Goal: Task Accomplishment & Management: Manage account settings

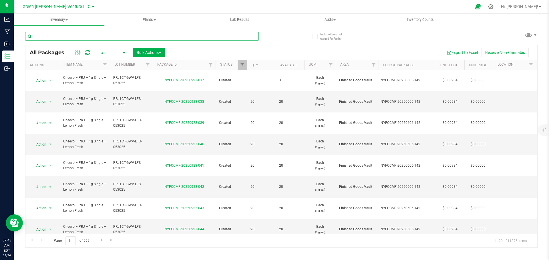
click at [73, 36] on input "text" at bounding box center [141, 36] width 233 height 9
paste input "NYFCCMF-20250912-344"
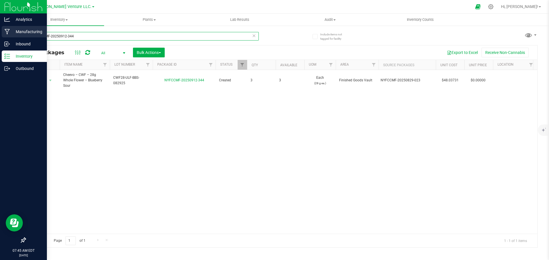
drag, startPoint x: 76, startPoint y: 38, endPoint x: 13, endPoint y: 30, distance: 63.9
click at [13, 30] on div "Analytics Manufacturing Inbound Inventory Outbound 07:45 AM EDT [DATE] 09/24 Gr…" at bounding box center [274, 130] width 549 height 260
paste input "822-141"
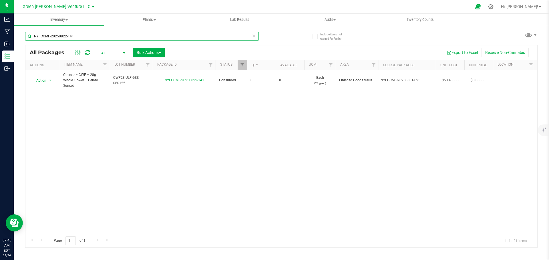
drag, startPoint x: 75, startPoint y: 34, endPoint x: 18, endPoint y: 33, distance: 57.4
click at [18, 33] on div "Include items not tagged for facility NYFCCMF-20250822-141 All Packages All Act…" at bounding box center [281, 112] width 535 height 174
paste input "25"
drag, startPoint x: 98, startPoint y: 38, endPoint x: 22, endPoint y: 39, distance: 76.3
click at [22, 39] on div "Include items not tagged for facility NYFCCMF-20250822-125 All Packages All Act…" at bounding box center [281, 112] width 535 height 174
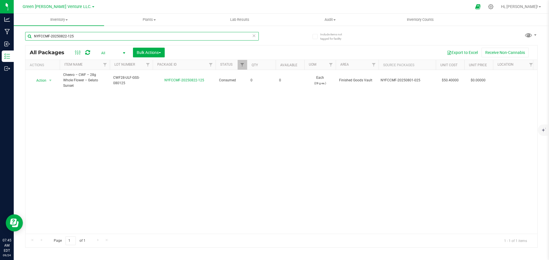
paste input "099"
drag, startPoint x: 79, startPoint y: 36, endPoint x: 29, endPoint y: 37, distance: 49.7
click at [29, 37] on input "NYFCCMF-20250822-099" at bounding box center [141, 36] width 233 height 9
paste input "8"
drag, startPoint x: 78, startPoint y: 39, endPoint x: 21, endPoint y: 38, distance: 57.4
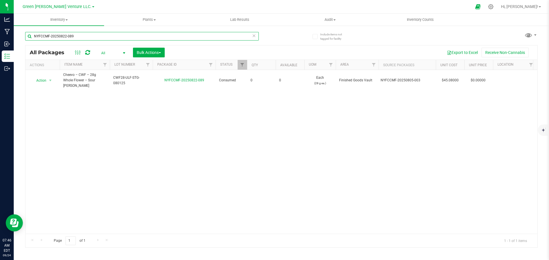
click at [21, 38] on div "Include items not tagged for facility NYFCCMF-20250822-089 All Packages All Act…" at bounding box center [281, 112] width 535 height 174
paste input "8"
drag, startPoint x: 84, startPoint y: 36, endPoint x: 29, endPoint y: 36, distance: 55.1
click at [26, 36] on input "NYFCCMF-20250822-088" at bounding box center [141, 36] width 233 height 9
paste input "47"
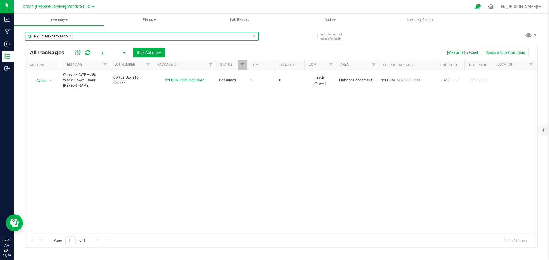
drag, startPoint x: 85, startPoint y: 35, endPoint x: 30, endPoint y: 39, distance: 55.3
click at [30, 39] on input "NYFCCMF-20250822-047" at bounding box center [141, 36] width 233 height 9
paste input "730-015"
drag, startPoint x: 97, startPoint y: 37, endPoint x: 29, endPoint y: 37, distance: 68.6
click at [30, 37] on input "NYFCCMF-20250730-015" at bounding box center [141, 36] width 233 height 9
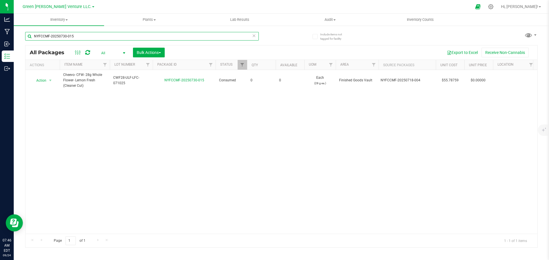
paste input "4"
type input "NYFCCMF-20250730-014"
drag, startPoint x: 77, startPoint y: 38, endPoint x: 21, endPoint y: 36, distance: 55.5
click at [21, 36] on div "Include items not tagged for facility NYFCCMF-20250730-014 All Packages All Act…" at bounding box center [281, 112] width 535 height 174
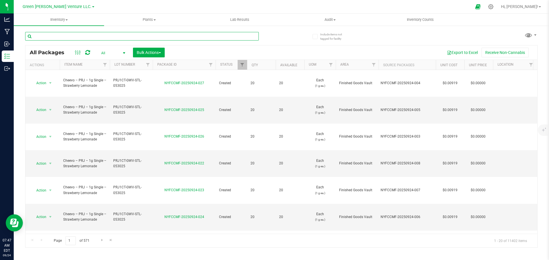
paste input "NYFCCMF-20250912-344"
type input "NYFCCMF-20250912-344"
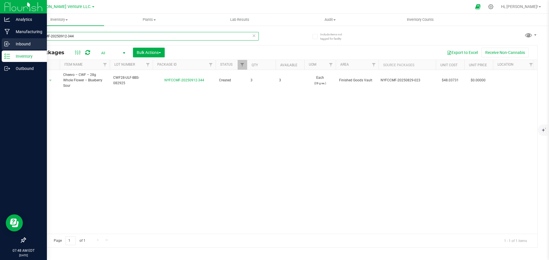
drag, startPoint x: 52, startPoint y: 41, endPoint x: 13, endPoint y: 41, distance: 38.9
click at [13, 41] on div "Analytics Manufacturing Inbound Inventory Outbound 07:48 AM EDT [DATE] 09/24 Gr…" at bounding box center [274, 130] width 549 height 260
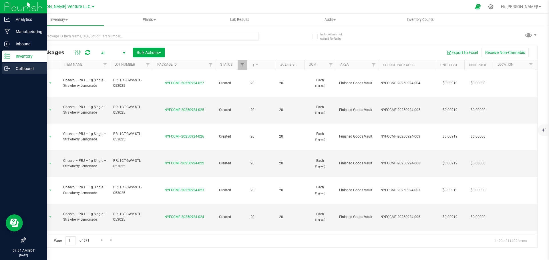
click at [26, 69] on p "Outbound" at bounding box center [27, 68] width 34 height 7
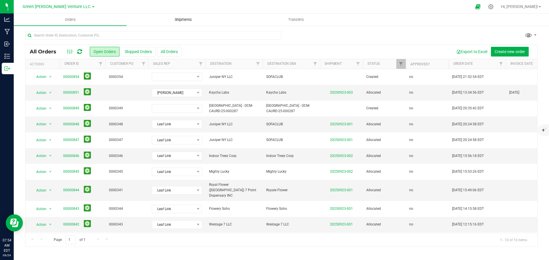
click at [175, 18] on span "Shipments" at bounding box center [183, 19] width 33 height 5
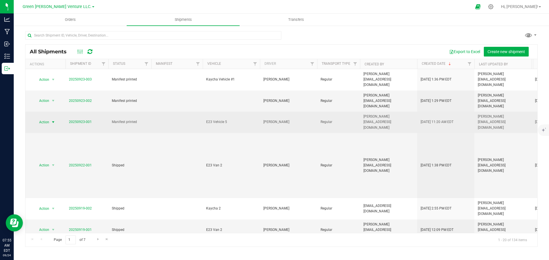
click at [48, 118] on span "Action" at bounding box center [41, 122] width 15 height 8
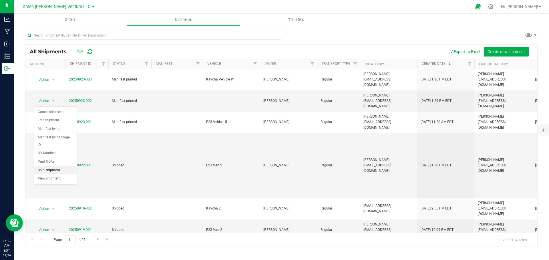
click at [55, 166] on li "Ship shipment" at bounding box center [55, 170] width 43 height 9
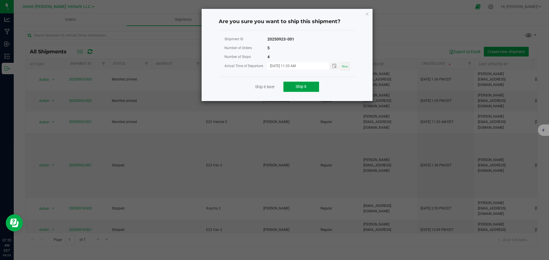
click at [294, 87] on button "Ship it" at bounding box center [301, 87] width 36 height 10
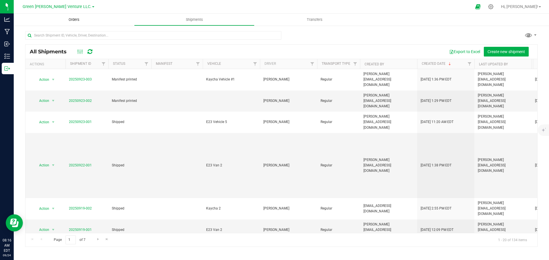
click at [79, 20] on span "Orders" at bounding box center [74, 19] width 26 height 5
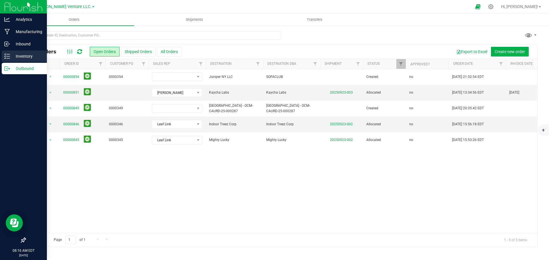
click at [25, 56] on p "Inventory" at bounding box center [27, 56] width 34 height 7
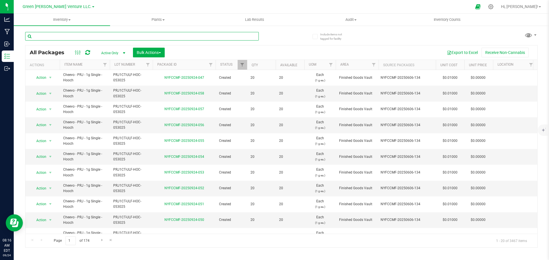
click at [67, 35] on input "text" at bounding box center [141, 36] width 233 height 9
paste input "NYFCCMF-20250623-447"
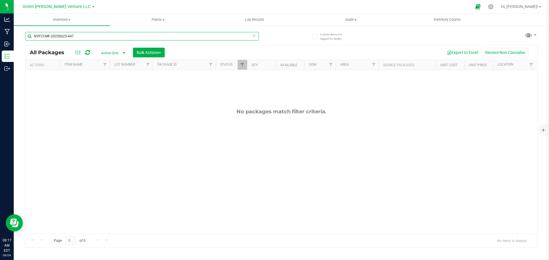
type input "NYFCCMF-20250623-447"
click at [245, 66] on link "Filter" at bounding box center [241, 65] width 9 height 10
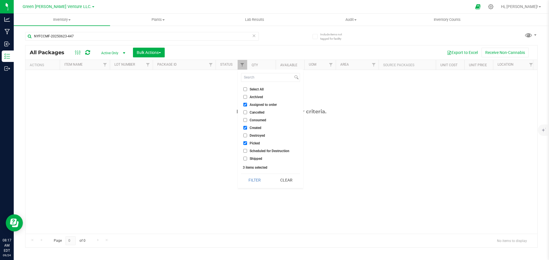
click at [244, 91] on li "Select All" at bounding box center [270, 89] width 59 height 6
click at [245, 90] on input "Select All" at bounding box center [245, 89] width 4 height 4
checkbox input "true"
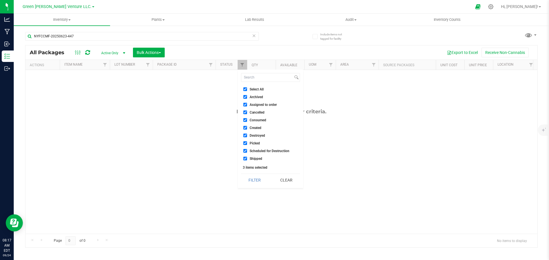
checkbox input "true"
click at [262, 183] on button "Filter" at bounding box center [254, 180] width 27 height 13
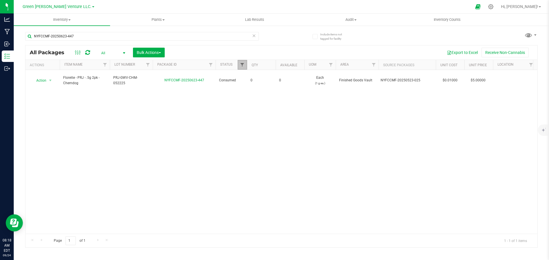
click at [244, 66] on span "Filter" at bounding box center [242, 65] width 5 height 5
click at [166, 121] on div "Action Action Adjust qty Edit attributes Global inventory Locate package Print …" at bounding box center [280, 152] width 511 height 164
drag, startPoint x: 81, startPoint y: 34, endPoint x: 16, endPoint y: 31, distance: 64.9
click at [15, 31] on div "Include items not tagged for facility NYFCCMF-20250623-447 All Packages All Act…" at bounding box center [281, 112] width 535 height 174
paste input "12-522"
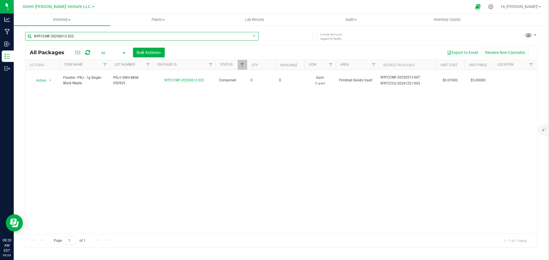
drag, startPoint x: 74, startPoint y: 35, endPoint x: 24, endPoint y: 34, distance: 50.0
click at [24, 34] on div "Include items not tagged for facility NYFCCMF-20250612-522 All Packages All Act…" at bounding box center [281, 112] width 535 height 174
paste input "79"
drag, startPoint x: 78, startPoint y: 36, endPoint x: 15, endPoint y: 36, distance: 62.6
click at [15, 37] on div "Include items not tagged for facility NYFCCMF-20250612-579 All Packages All Act…" at bounding box center [281, 112] width 535 height 174
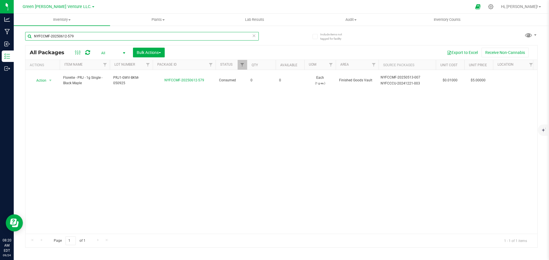
paste input "9-081"
drag, startPoint x: 81, startPoint y: 38, endPoint x: 17, endPoint y: 38, distance: 63.7
click at [17, 38] on div "Include items not tagged for facility NYFCCMF-20250619-081 All Packages All Act…" at bounding box center [281, 112] width 535 height 174
paste input "2"
drag, startPoint x: 80, startPoint y: 38, endPoint x: 17, endPoint y: 40, distance: 62.6
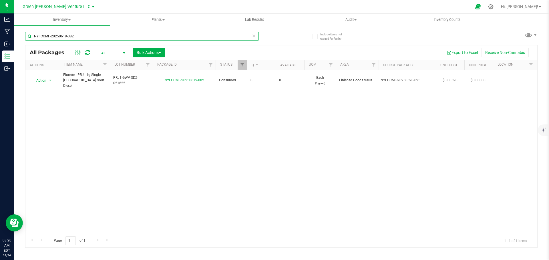
click at [17, 40] on div "Include items not tagged for facility NYFCCMF-20250619-082 All Packages All Act…" at bounding box center [281, 112] width 535 height 174
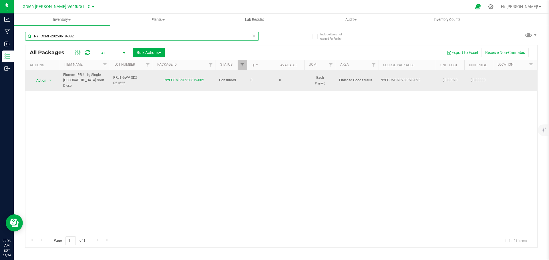
paste input "722-148"
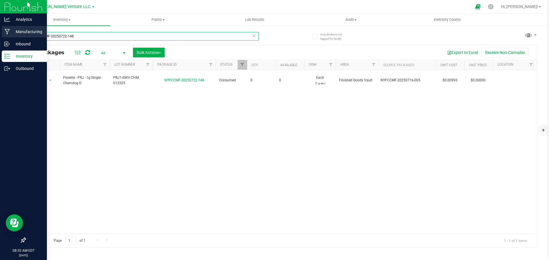
drag, startPoint x: 74, startPoint y: 35, endPoint x: 7, endPoint y: 33, distance: 66.6
click at [7, 33] on div "Analytics Manufacturing Inbound Inventory Outbound 08:32 AM EDT [DATE] 09/24 Gr…" at bounding box center [274, 130] width 549 height 260
paste input "30-007"
drag, startPoint x: 81, startPoint y: 38, endPoint x: 0, endPoint y: 35, distance: 81.5
click at [0, 35] on div "Analytics Manufacturing Inbound Inventory Outbound 08:33 AM EDT [DATE] 09/24 Gr…" at bounding box center [274, 130] width 549 height 260
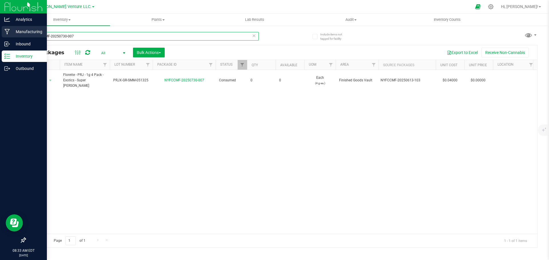
paste input "9"
type input "NYFCCMF-20250730-009"
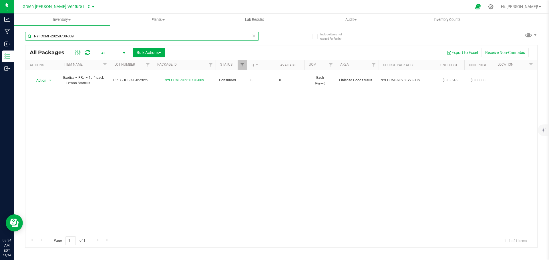
drag, startPoint x: 74, startPoint y: 36, endPoint x: 20, endPoint y: 38, distance: 54.0
click at [20, 37] on div "Include items not tagged for facility NYFCCMF-20250730-009 All Packages All Act…" at bounding box center [281, 112] width 535 height 174
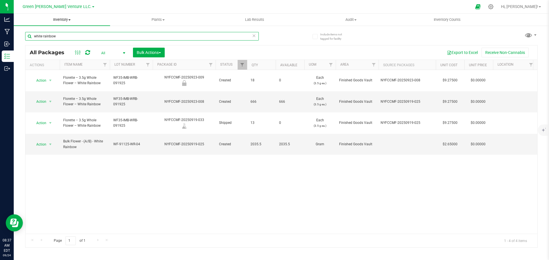
type input "white rainbow"
click at [166, 99] on div "NYFCCMF-20250923-008" at bounding box center [184, 101] width 65 height 5
click at [117, 96] on span "WF35-IMB-WRB-091925" at bounding box center [131, 101] width 36 height 11
drag, startPoint x: 113, startPoint y: 94, endPoint x: 153, endPoint y: 93, distance: 40.9
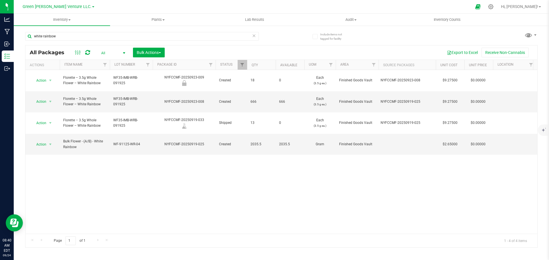
click at [150, 140] on div "Action Action Edit attributes Global inventory Locate package Mark as sample Pr…" at bounding box center [280, 152] width 511 height 164
drag, startPoint x: 63, startPoint y: 35, endPoint x: 26, endPoint y: 33, distance: 37.2
click at [24, 34] on div "Include items not tagged for facility white rainbow All Packages All Active Onl…" at bounding box center [281, 112] width 535 height 174
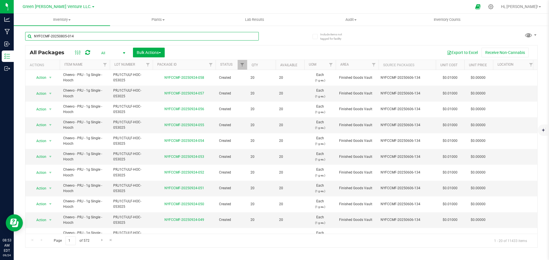
type input "NYFCCMF-20250805-014"
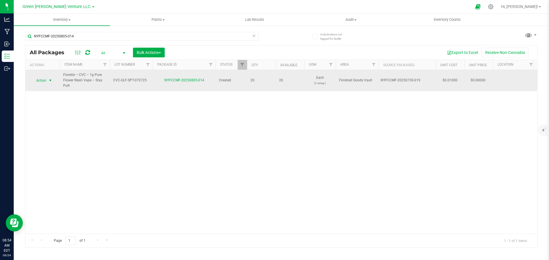
click at [41, 83] on span "Action" at bounding box center [38, 81] width 15 height 8
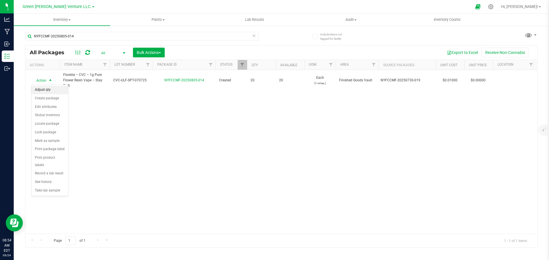
click at [44, 89] on li "Adjust qty" at bounding box center [49, 90] width 37 height 9
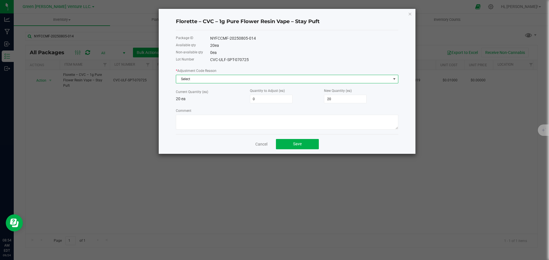
click at [202, 79] on span "Select" at bounding box center [283, 79] width 215 height 8
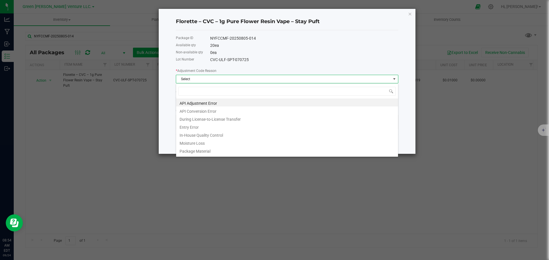
scroll to position [9, 222]
click at [204, 133] on li "In-House Quality Control" at bounding box center [287, 135] width 222 height 8
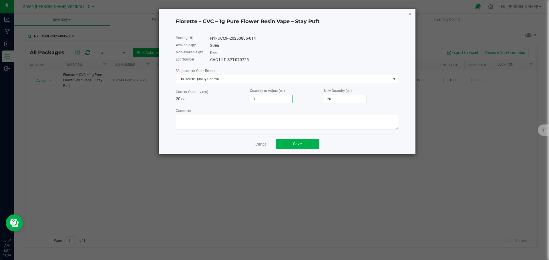
click at [274, 97] on input "0" at bounding box center [271, 99] width 42 height 8
type input "-3"
type input "17"
type input "-3"
click at [258, 122] on textarea "Comment" at bounding box center [287, 122] width 222 height 15
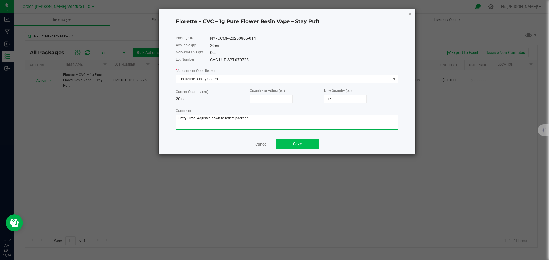
type textarea "Entry Error. Adjusted down to reflect package"
click at [307, 143] on button "Save" at bounding box center [297, 144] width 43 height 10
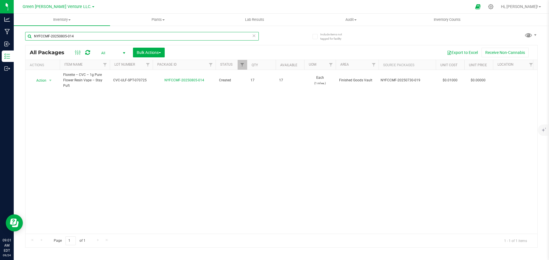
drag, startPoint x: 82, startPoint y: 34, endPoint x: 25, endPoint y: 33, distance: 56.9
click at [25, 36] on input "NYFCCMF-20250805-014" at bounding box center [141, 36] width 233 height 9
type input "NYFCCMF-20250902-005"
drag, startPoint x: 77, startPoint y: 37, endPoint x: 32, endPoint y: 38, distance: 44.9
click at [32, 38] on input "NYFCCMF-20250902-005" at bounding box center [141, 36] width 233 height 9
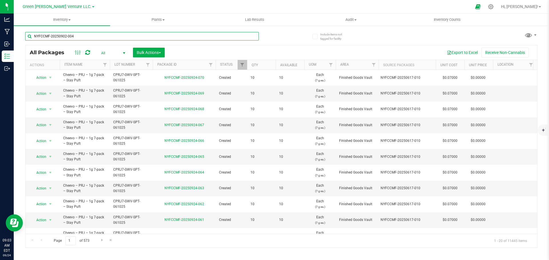
type input "NYFCCMF-20250902-004"
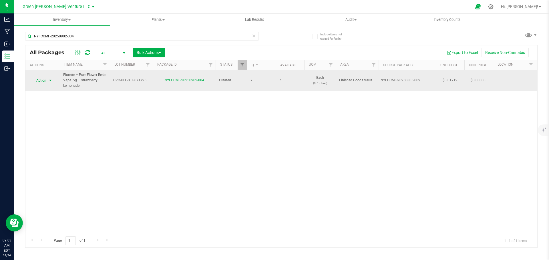
click at [40, 81] on span "Action" at bounding box center [38, 81] width 15 height 8
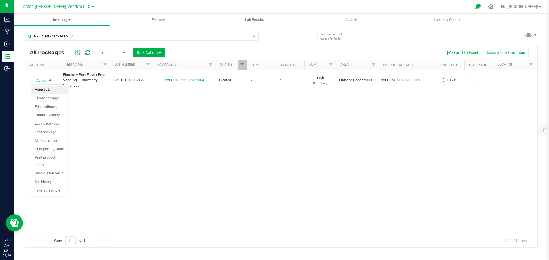
click at [41, 89] on li "Adjust qty" at bounding box center [49, 90] width 37 height 9
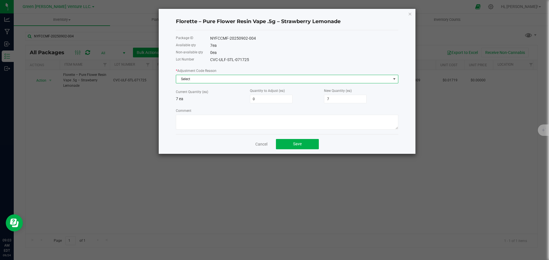
click at [199, 80] on span "Select" at bounding box center [283, 79] width 215 height 8
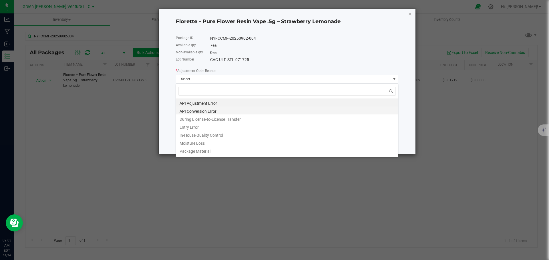
scroll to position [9, 222]
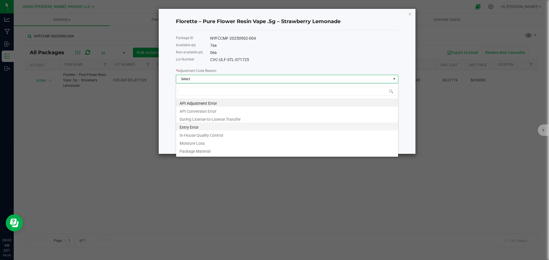
click at [193, 127] on li "Entry Error" at bounding box center [287, 127] width 222 height 8
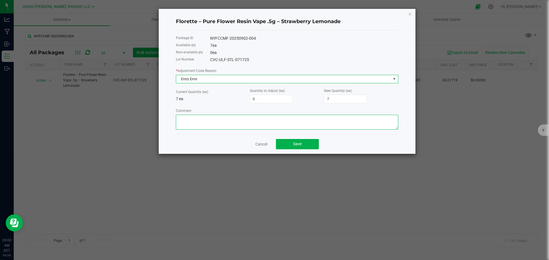
click at [192, 121] on textarea "Comment" at bounding box center [287, 122] width 222 height 15
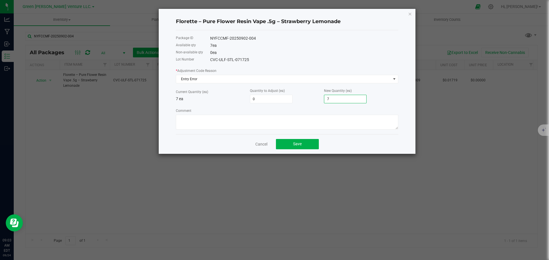
type input "-7"
type input "0"
click at [269, 121] on textarea "Comment" at bounding box center [287, 122] width 222 height 15
type textarea "Entry Error. Adjusted down"
click at [312, 145] on button "Save" at bounding box center [297, 144] width 43 height 10
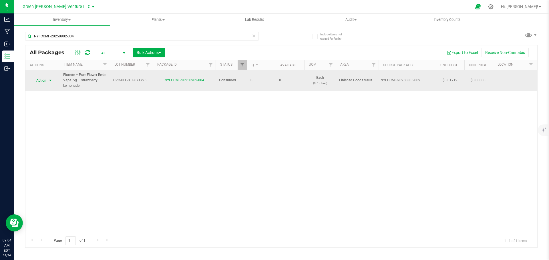
click at [47, 80] on span "select" at bounding box center [50, 81] width 7 height 8
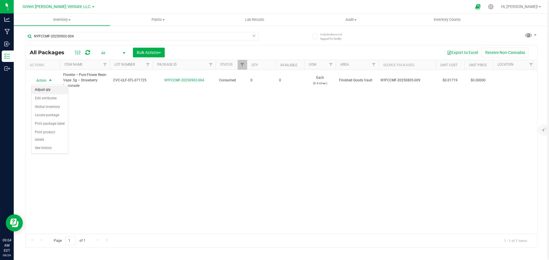
click at [55, 90] on li "Adjust qty" at bounding box center [49, 90] width 37 height 9
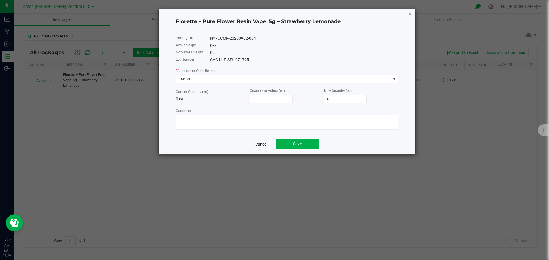
click at [260, 145] on link "Cancel" at bounding box center [261, 144] width 12 height 6
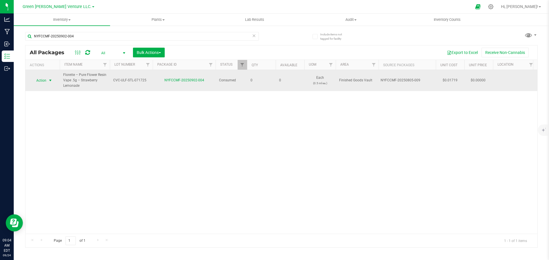
click at [41, 77] on span "Action" at bounding box center [38, 81] width 15 height 8
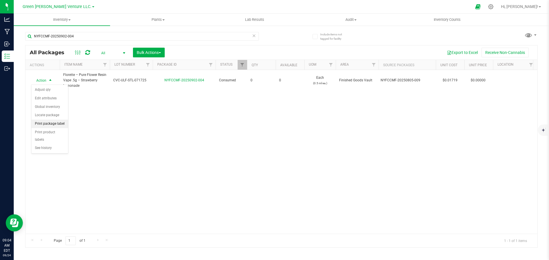
click at [47, 124] on li "Print package label" at bounding box center [49, 124] width 37 height 9
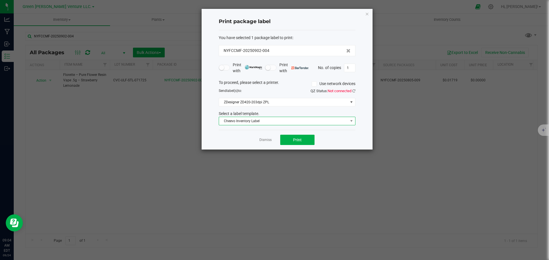
click at [263, 121] on span "Cheevo Inventory Label" at bounding box center [283, 121] width 129 height 8
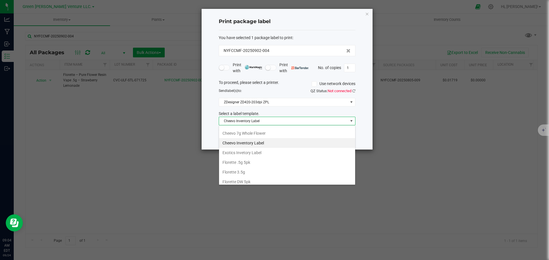
scroll to position [98, 0]
click at [246, 180] on li "Inventory Labels" at bounding box center [287, 179] width 136 height 10
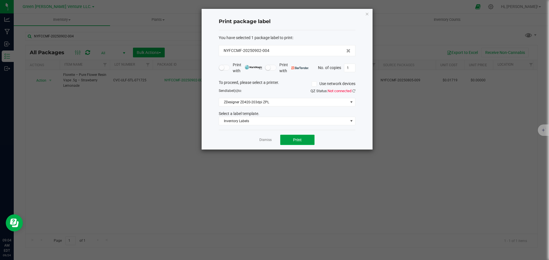
click at [283, 139] on button "Print" at bounding box center [297, 140] width 34 height 10
click at [261, 141] on link "Dismiss" at bounding box center [265, 140] width 12 height 5
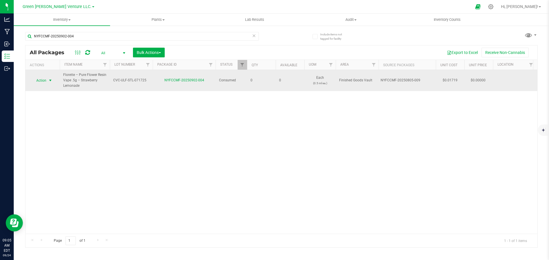
click at [48, 83] on span "select" at bounding box center [50, 81] width 7 height 8
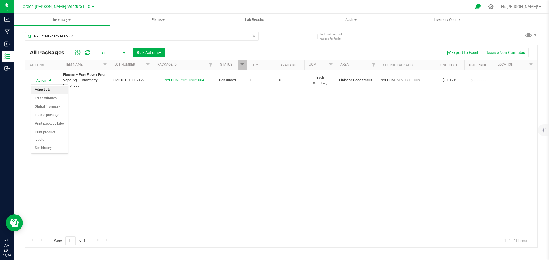
click at [50, 87] on li "Adjust qty" at bounding box center [49, 90] width 37 height 9
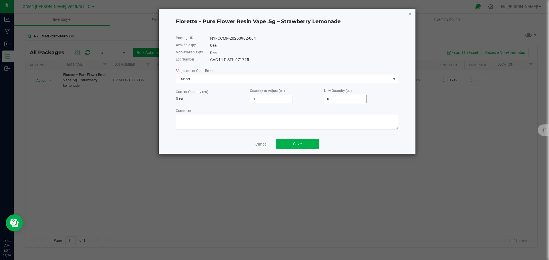
click at [343, 99] on input "0" at bounding box center [345, 99] width 42 height 8
type input "1"
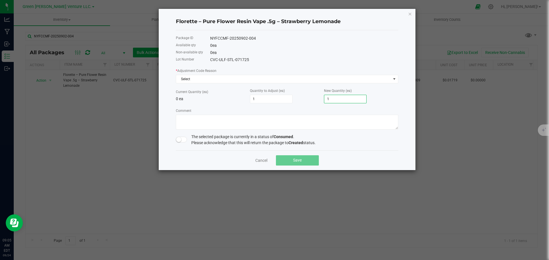
type input "17"
click at [183, 138] on span at bounding box center [181, 140] width 11 height 6
click at [186, 121] on textarea "Comment" at bounding box center [287, 122] width 222 height 15
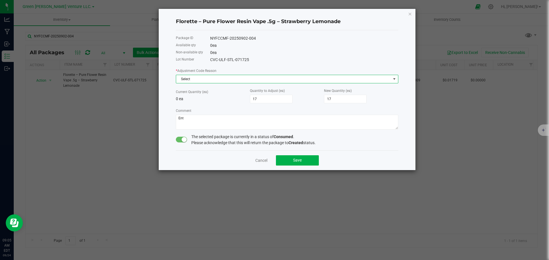
click at [228, 79] on span "Select" at bounding box center [283, 79] width 215 height 8
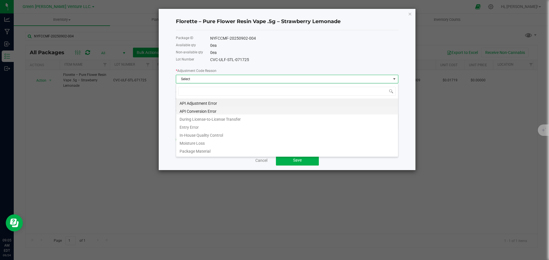
scroll to position [9, 222]
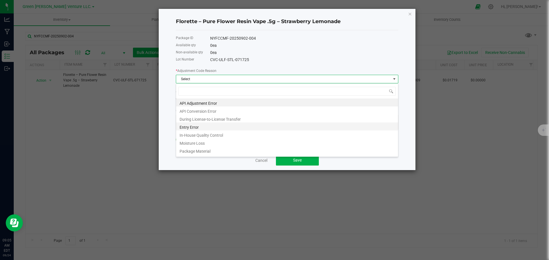
click at [196, 127] on li "Entry Error" at bounding box center [287, 127] width 222 height 8
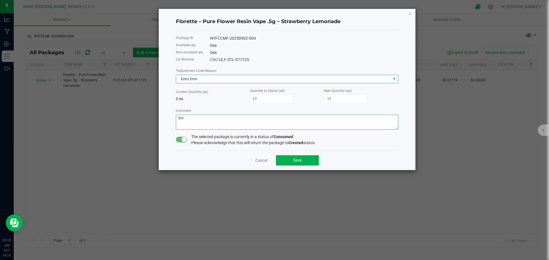
click at [195, 120] on textarea "Comment" at bounding box center [287, 122] width 222 height 15
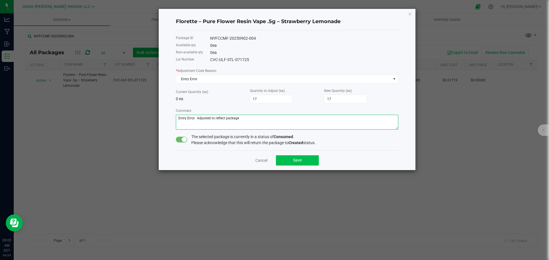
type textarea "Entry Error. Adjusted to reflect package"
click at [309, 158] on button "Save" at bounding box center [297, 160] width 43 height 10
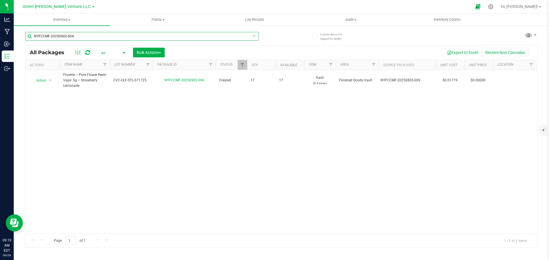
click at [102, 38] on input "NYFCCMF-20250902-004" at bounding box center [141, 36] width 233 height 9
click at [102, 37] on input "NYFCCMF-20250902-004" at bounding box center [141, 36] width 233 height 9
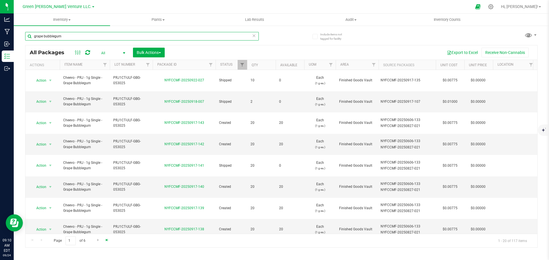
type input "grape bubblegum"
click at [107, 242] on span "Go to the last page" at bounding box center [107, 240] width 5 height 5
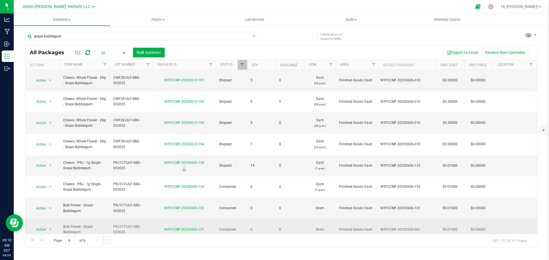
scroll to position [110, 0]
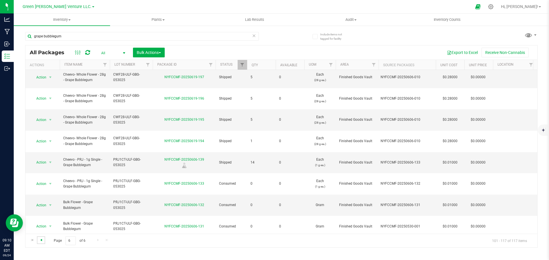
click at [41, 240] on span "Go to the previous page" at bounding box center [41, 240] width 5 height 5
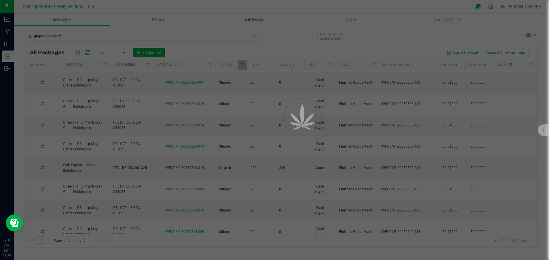
type input "[DATE]"
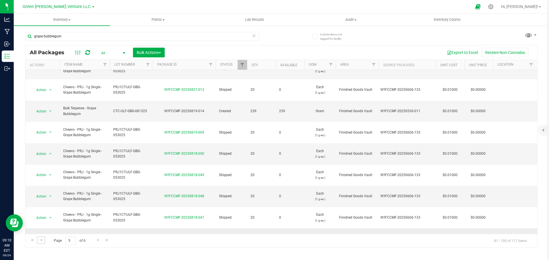
scroll to position [184, 0]
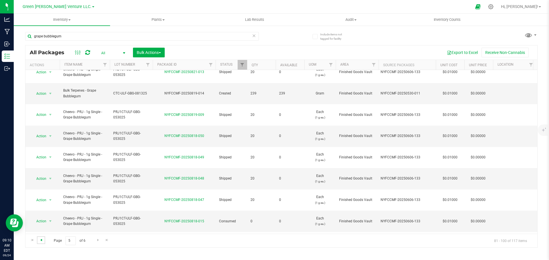
click at [42, 240] on span "Go to the previous page" at bounding box center [41, 240] width 5 height 5
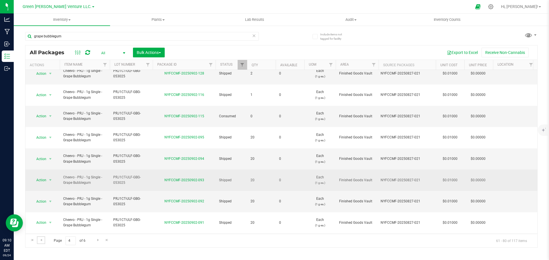
scroll to position [162, 0]
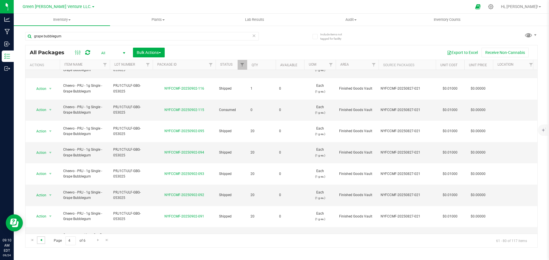
click at [42, 240] on span "Go to the previous page" at bounding box center [41, 240] width 5 height 5
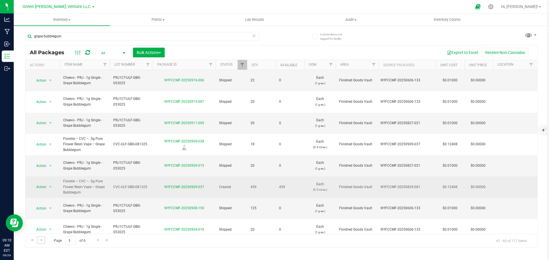
scroll to position [139, 0]
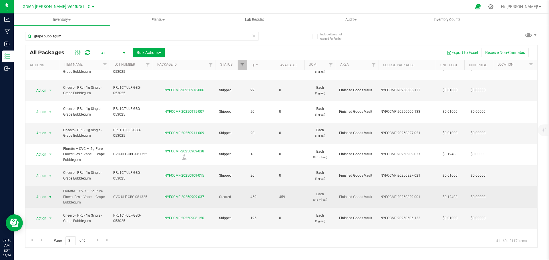
click at [45, 193] on span "Action" at bounding box center [38, 197] width 15 height 8
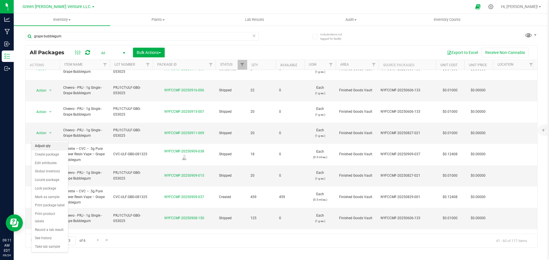
click at [47, 145] on li "Adjust qty" at bounding box center [49, 146] width 37 height 9
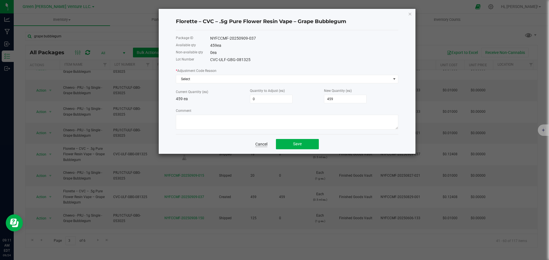
click at [266, 145] on link "Cancel" at bounding box center [261, 144] width 12 height 6
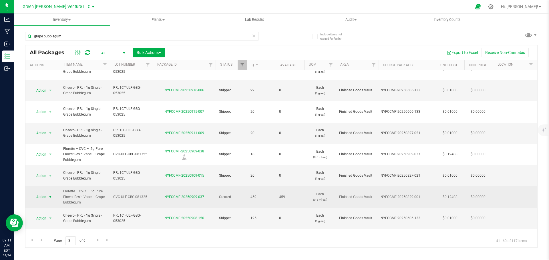
click at [47, 193] on span "select" at bounding box center [50, 197] width 7 height 8
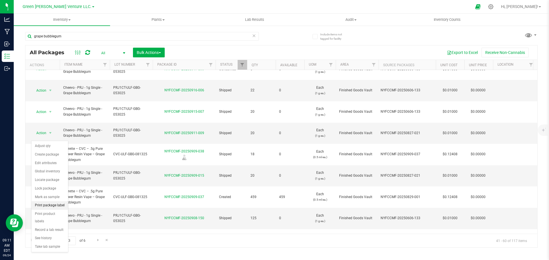
click at [51, 204] on li "Print package label" at bounding box center [49, 205] width 37 height 9
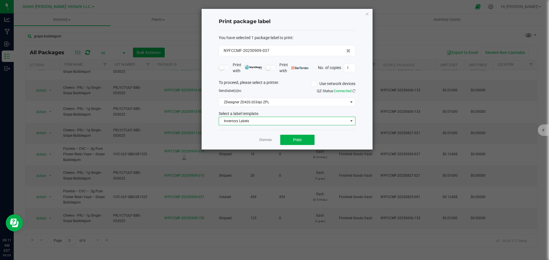
click at [278, 124] on span "Inventory Labels" at bounding box center [283, 121] width 129 height 8
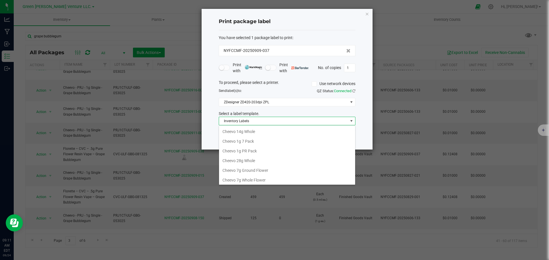
scroll to position [9, 137]
click at [244, 158] on li "[PERSON_NAME] .5g" at bounding box center [287, 160] width 136 height 10
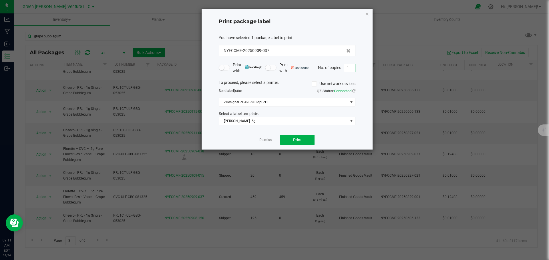
click at [348, 69] on input "1" at bounding box center [349, 68] width 11 height 8
type input "11"
click at [302, 139] on button "Print" at bounding box center [297, 140] width 34 height 10
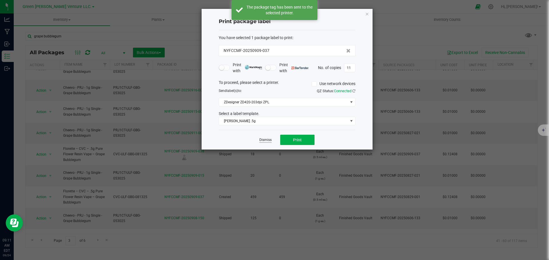
click at [269, 141] on link "Dismiss" at bounding box center [265, 140] width 12 height 5
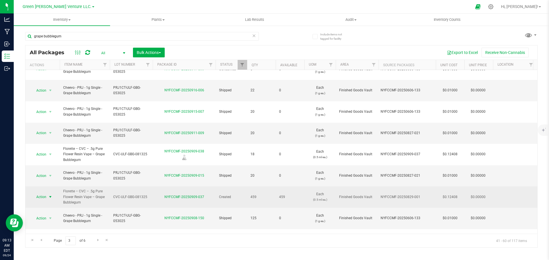
click at [48, 195] on span "select" at bounding box center [50, 197] width 5 height 5
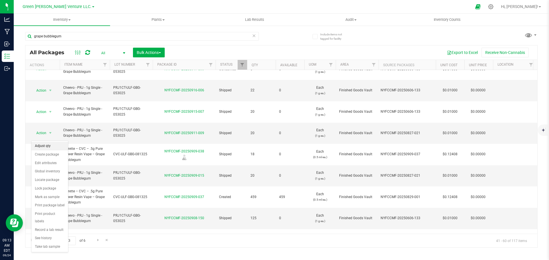
click at [49, 146] on li "Adjust qty" at bounding box center [49, 146] width 37 height 9
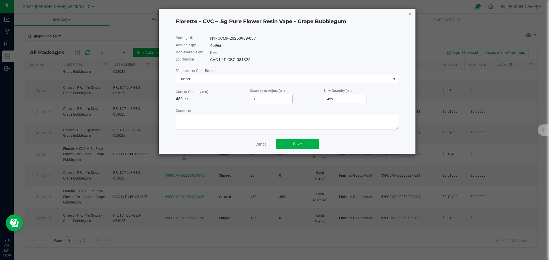
click at [265, 100] on input "0" at bounding box center [271, 99] width 42 height 8
type input "-1"
type input "458"
type input "-10"
type input "449"
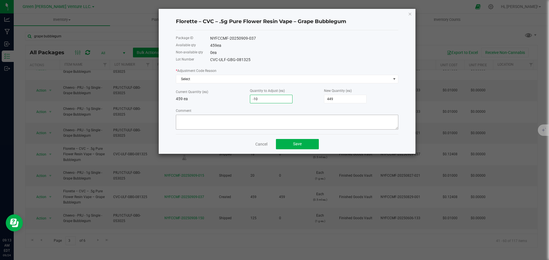
type input "-10"
click at [235, 117] on textarea "Comment" at bounding box center [287, 122] width 222 height 15
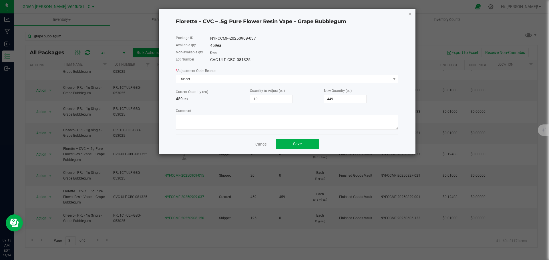
click at [199, 76] on span "Select" at bounding box center [283, 79] width 215 height 8
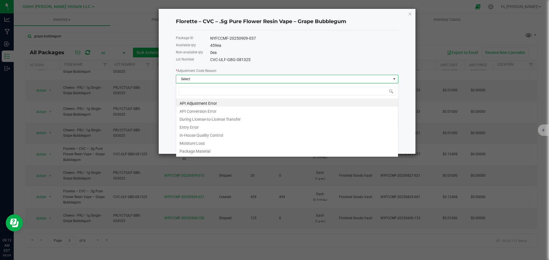
scroll to position [9, 222]
click at [204, 134] on li "In-House Quality Control" at bounding box center [287, 135] width 222 height 8
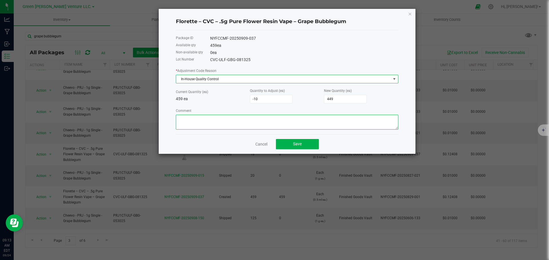
click at [216, 117] on textarea "Comment" at bounding box center [287, 122] width 222 height 15
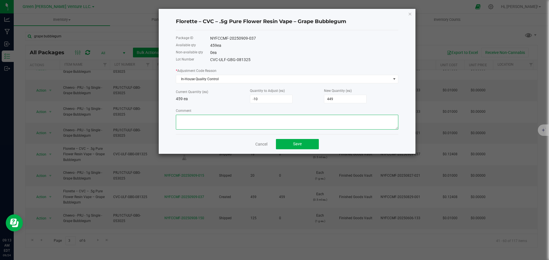
click at [205, 128] on textarea "Comment" at bounding box center [287, 122] width 222 height 15
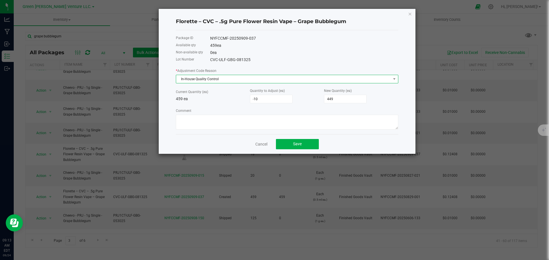
click at [252, 78] on span "In-House Quality Control" at bounding box center [283, 79] width 215 height 8
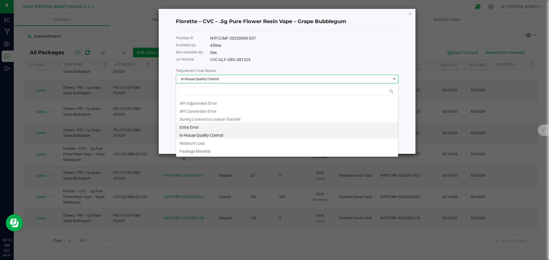
click at [197, 126] on li "Entry Error" at bounding box center [287, 127] width 222 height 8
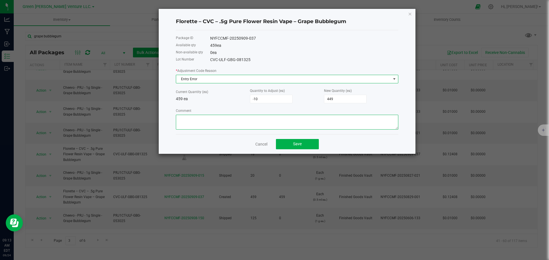
click at [195, 124] on textarea "Comment" at bounding box center [287, 122] width 222 height 15
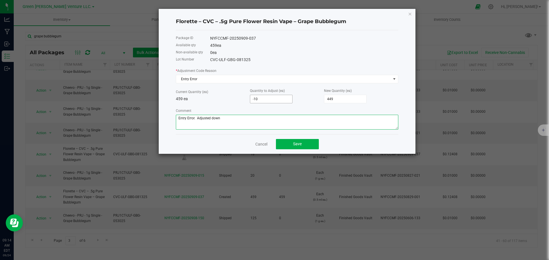
type textarea "Entry Error. Adjusted down"
click at [260, 99] on input "-10" at bounding box center [271, 99] width 42 height 8
click at [258, 101] on input "-10" at bounding box center [271, 99] width 42 height 8
click at [255, 100] on input "-10" at bounding box center [271, 99] width 42 height 8
click at [257, 99] on input "-10" at bounding box center [271, 99] width 42 height 8
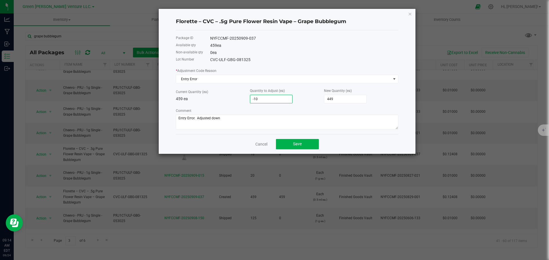
type input "-1"
type input "458"
type input "-11"
type input "448"
type input "-11"
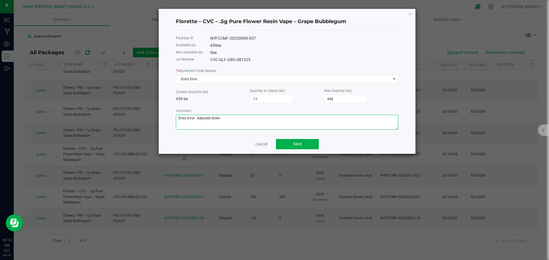
click at [238, 122] on textarea "Comment" at bounding box center [287, 122] width 222 height 15
click at [286, 144] on button "Save" at bounding box center [297, 144] width 43 height 10
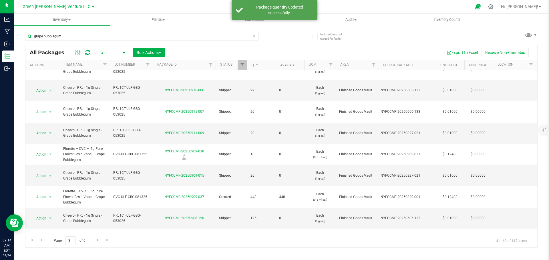
scroll to position [0, 0]
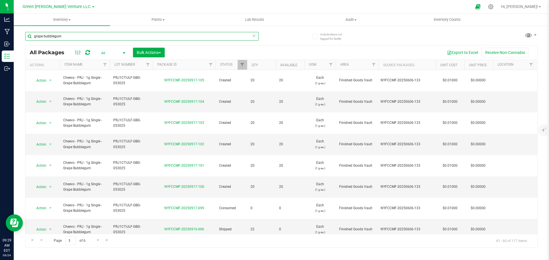
drag, startPoint x: 63, startPoint y: 34, endPoint x: 31, endPoint y: 35, distance: 31.7
click at [31, 35] on input "grape bubblegum" at bounding box center [141, 36] width 233 height 9
type input "NYFCCMF-20250829-197"
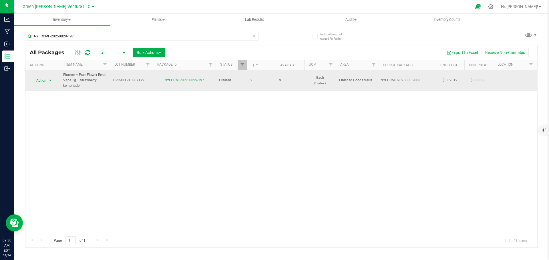
click at [47, 83] on span "select" at bounding box center [50, 81] width 7 height 8
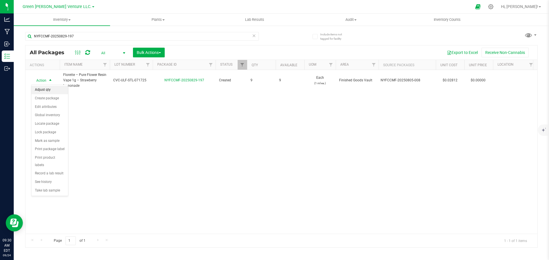
click at [48, 91] on li "Adjust qty" at bounding box center [49, 90] width 37 height 9
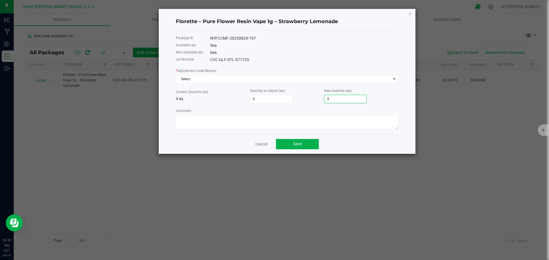
click at [336, 100] on input "9" at bounding box center [345, 99] width 42 height 8
type input "-1"
type input "8"
click at [248, 117] on textarea "Comment" at bounding box center [287, 122] width 222 height 15
type textarea "Entry Error. Adjusted down"
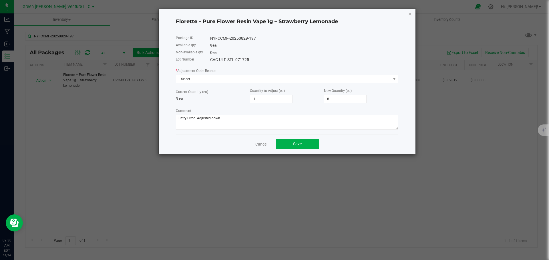
click at [207, 78] on span "Select" at bounding box center [283, 79] width 215 height 8
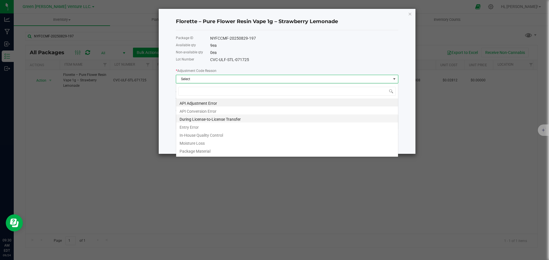
scroll to position [9, 222]
click at [194, 125] on li "Entry Error" at bounding box center [287, 127] width 222 height 8
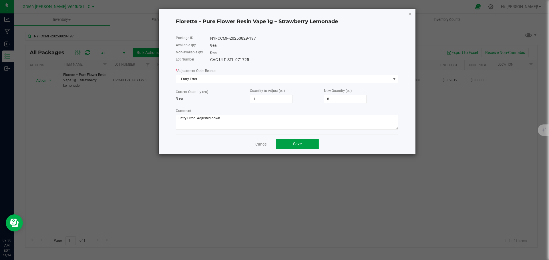
click at [284, 146] on button "Save" at bounding box center [297, 144] width 43 height 10
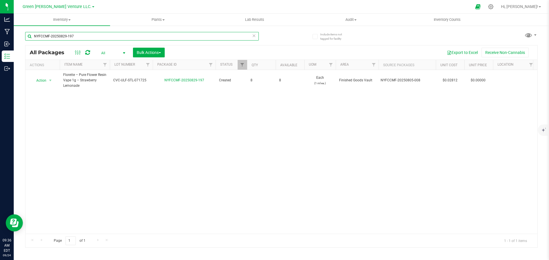
drag, startPoint x: 84, startPoint y: 36, endPoint x: 24, endPoint y: 36, distance: 60.0
click at [25, 37] on input "NYFCCMF-20250829-197" at bounding box center [141, 36] width 233 height 9
type input "NYFCCMF-20250625-017"
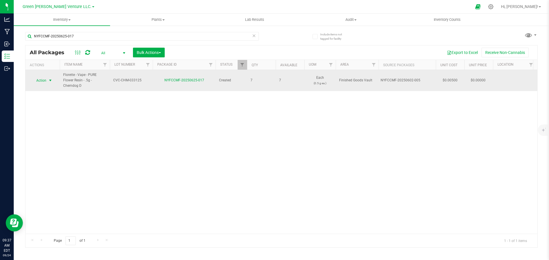
click at [44, 81] on span "Action" at bounding box center [38, 81] width 15 height 8
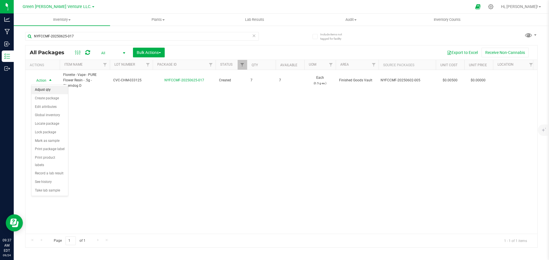
click at [45, 90] on li "Adjust qty" at bounding box center [49, 90] width 37 height 9
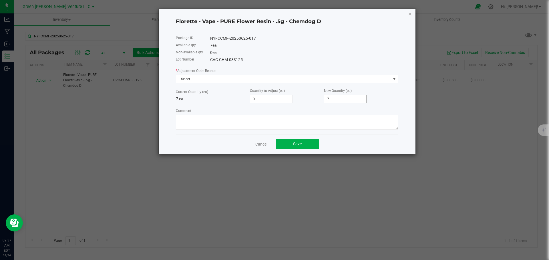
click at [336, 97] on input "7" at bounding box center [345, 99] width 42 height 8
type input "-7"
type input "0"
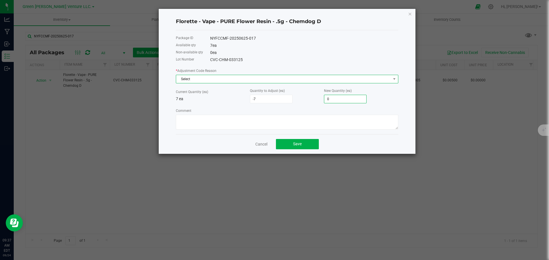
click at [207, 81] on span "Select" at bounding box center [283, 79] width 215 height 8
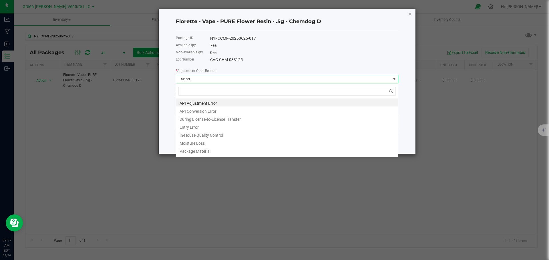
scroll to position [9, 222]
click at [217, 125] on li "Entry Error" at bounding box center [287, 127] width 222 height 8
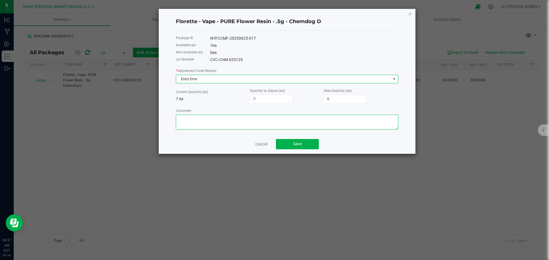
click at [184, 124] on textarea "Comment" at bounding box center [287, 122] width 222 height 15
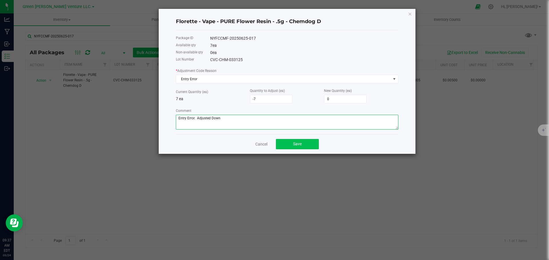
type textarea "Entry Error. Adjusted Down"
click at [313, 145] on button "Save" at bounding box center [297, 144] width 43 height 10
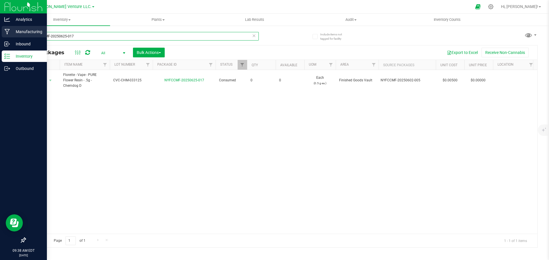
drag, startPoint x: 76, startPoint y: 37, endPoint x: 0, endPoint y: 38, distance: 76.0
click at [0, 39] on div "Analytics Manufacturing Inbound Inventory Outbound 09:38 AM EDT [DATE] 09/24 Gr…" at bounding box center [274, 130] width 549 height 260
type input "NYFCCMF-20250902-087"
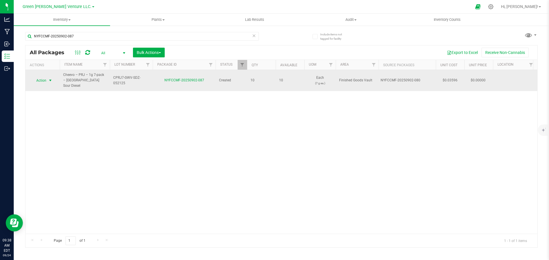
click at [44, 79] on span "Action" at bounding box center [38, 81] width 15 height 8
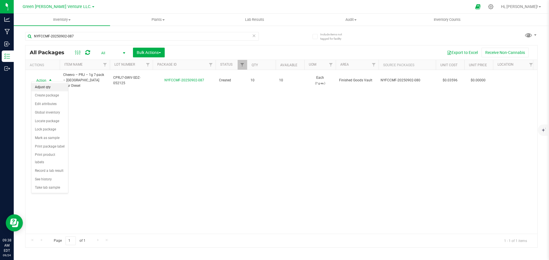
click at [46, 86] on li "Adjust qty" at bounding box center [49, 87] width 37 height 9
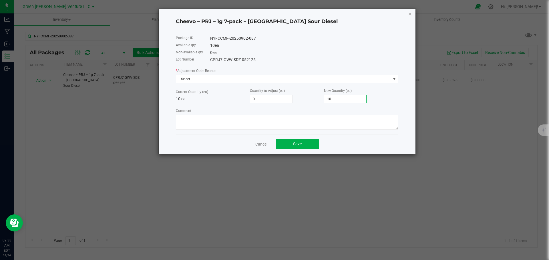
click at [332, 99] on input "10" at bounding box center [345, 99] width 42 height 8
type input "-10"
type input "0"
click at [289, 117] on textarea "Comment" at bounding box center [287, 122] width 222 height 15
type textarea "Entry Error. Adjusted down"
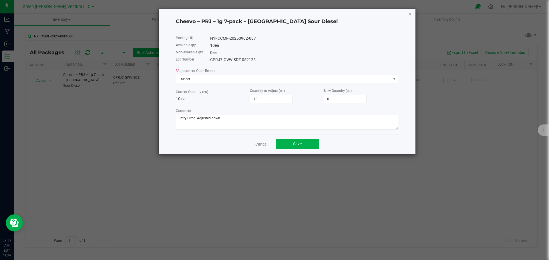
click at [229, 78] on span "Select" at bounding box center [283, 79] width 215 height 8
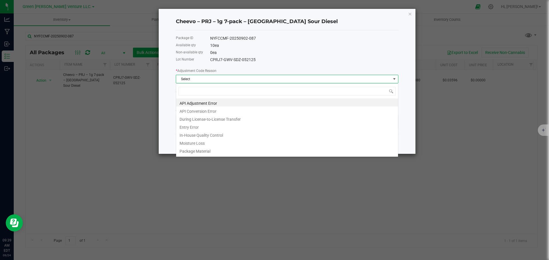
scroll to position [9, 222]
click at [198, 127] on li "Entry Error" at bounding box center [287, 127] width 222 height 8
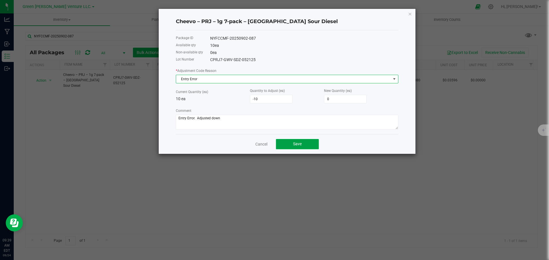
click at [283, 145] on button "Save" at bounding box center [297, 144] width 43 height 10
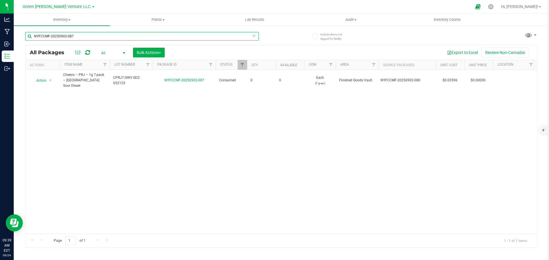
drag, startPoint x: 76, startPoint y: 36, endPoint x: 31, endPoint y: 35, distance: 45.1
click at [31, 35] on input "NYFCCMF-20250902-087" at bounding box center [141, 36] width 233 height 9
type input "NYFCCMF-20250829-057"
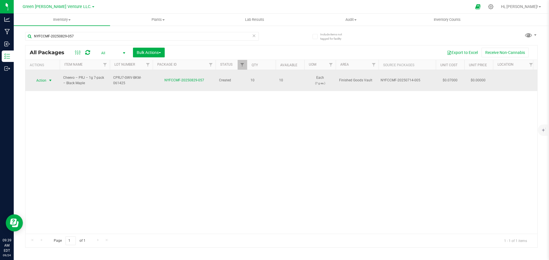
click at [49, 78] on span "select" at bounding box center [50, 80] width 5 height 5
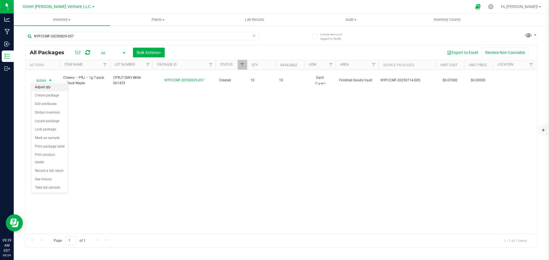
click at [51, 87] on li "Adjust qty" at bounding box center [49, 87] width 37 height 9
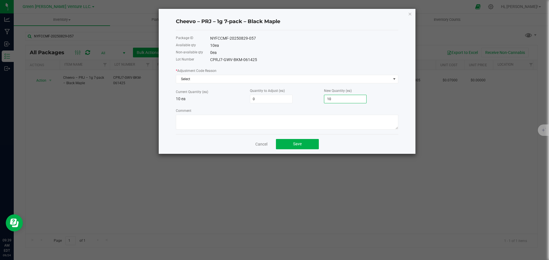
click at [346, 97] on input "10" at bounding box center [345, 99] width 42 height 8
type input "-10"
type input "0"
click at [261, 119] on textarea "Comment" at bounding box center [287, 122] width 222 height 15
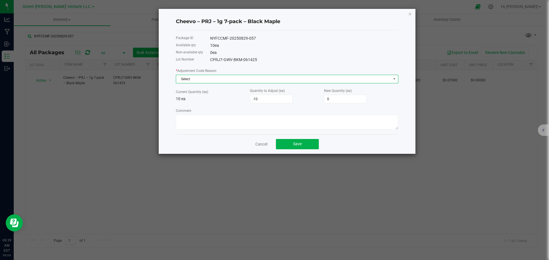
click at [198, 79] on span "Select" at bounding box center [283, 79] width 215 height 8
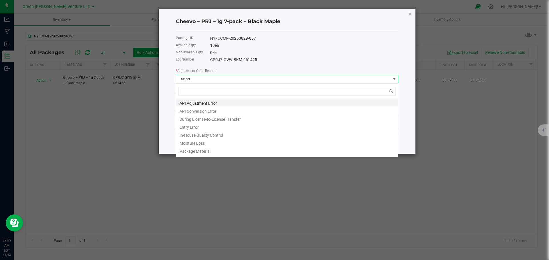
scroll to position [9, 222]
click at [199, 125] on li "Entry Error" at bounding box center [287, 127] width 222 height 8
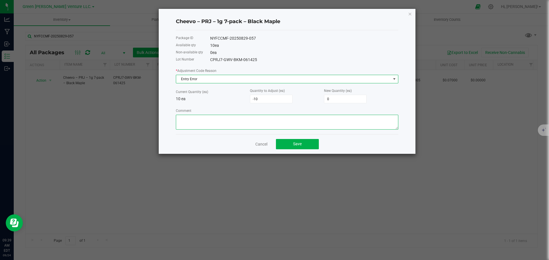
click at [199, 125] on textarea "Comment" at bounding box center [287, 122] width 222 height 15
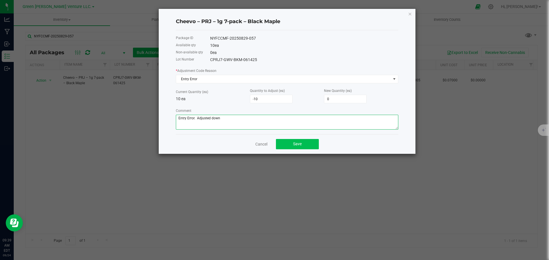
type textarea "Entry Error. Adjusted down"
click at [301, 146] on span "Save" at bounding box center [297, 144] width 9 height 5
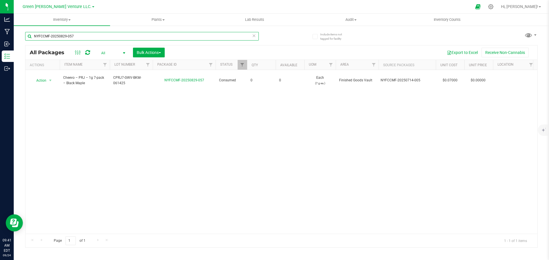
drag, startPoint x: 81, startPoint y: 33, endPoint x: 28, endPoint y: 34, distance: 53.4
click at [29, 36] on input "NYFCCMF-20250829-057" at bounding box center [141, 36] width 233 height 9
type input "NYFCCMF-20250829-178"
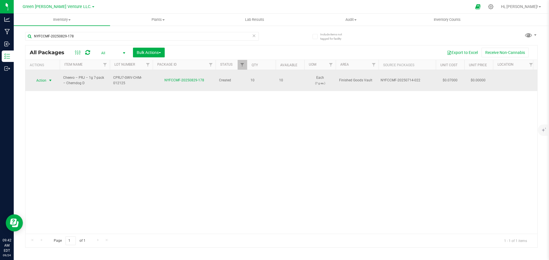
click at [43, 78] on span "Action" at bounding box center [38, 81] width 15 height 8
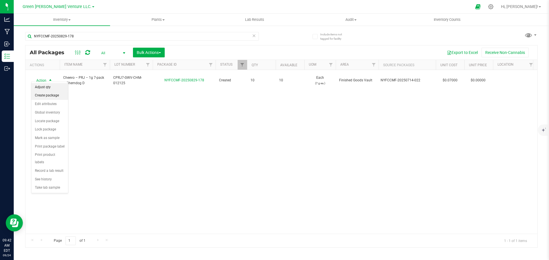
click at [48, 88] on li "Adjust qty" at bounding box center [49, 87] width 37 height 9
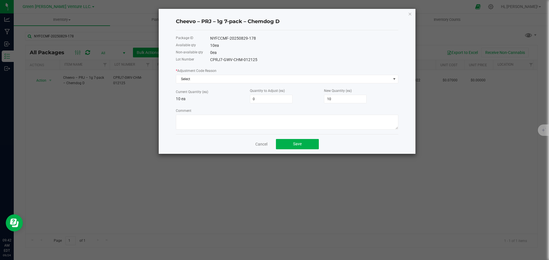
click at [335, 94] on div "New Quantity (ea) 10" at bounding box center [361, 96] width 74 height 16
click at [335, 97] on input "10" at bounding box center [345, 99] width 42 height 8
type input "-10"
type input "0"
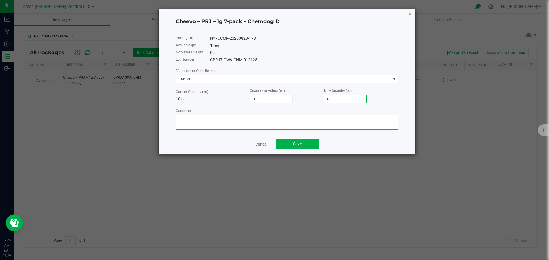
click at [269, 124] on textarea "Comment" at bounding box center [287, 122] width 222 height 15
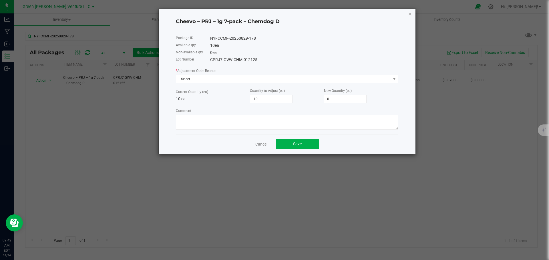
click at [191, 81] on span "Select" at bounding box center [283, 79] width 215 height 8
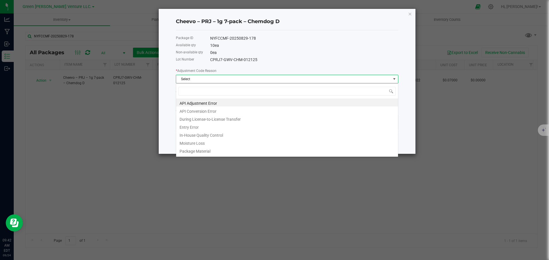
scroll to position [9, 222]
click at [193, 126] on li "Entry Error" at bounding box center [287, 127] width 222 height 8
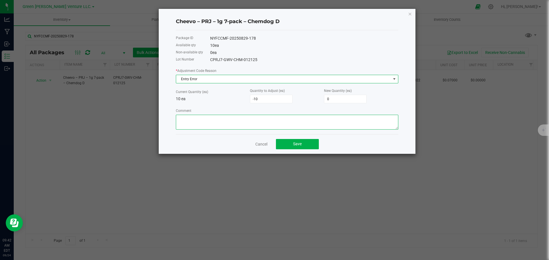
click at [194, 123] on textarea "Comment" at bounding box center [287, 122] width 222 height 15
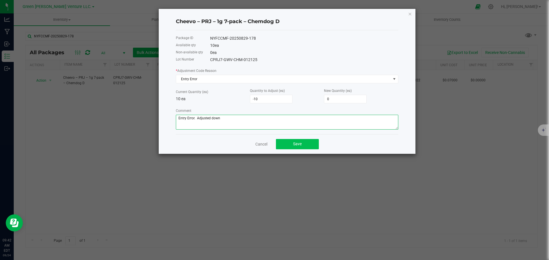
type textarea "Entry Error. Adjusted down"
click at [287, 143] on button "Save" at bounding box center [297, 144] width 43 height 10
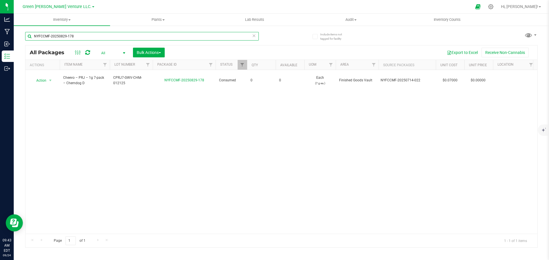
drag, startPoint x: 77, startPoint y: 36, endPoint x: 29, endPoint y: 36, distance: 48.0
click at [29, 36] on input "NYFCCMF-20250829-178" at bounding box center [141, 36] width 233 height 9
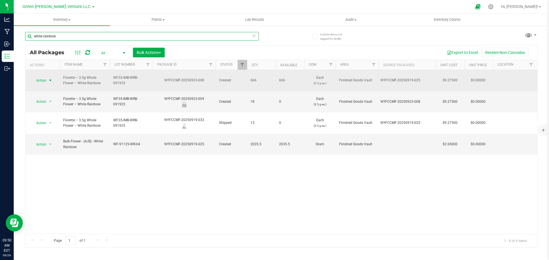
type input "white rainbow"
click at [44, 78] on span "Action" at bounding box center [38, 81] width 15 height 8
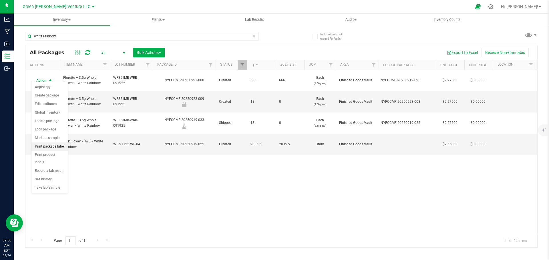
click at [50, 146] on li "Print package label" at bounding box center [49, 147] width 37 height 9
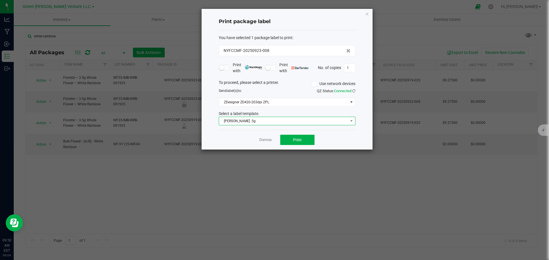
click at [258, 122] on span "[PERSON_NAME] .5g" at bounding box center [283, 121] width 129 height 8
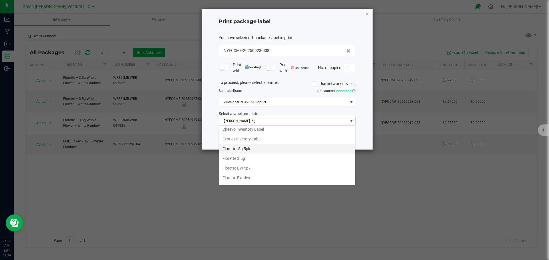
scroll to position [50, 0]
click at [248, 168] on li "Florette 3.5g" at bounding box center [287, 169] width 136 height 10
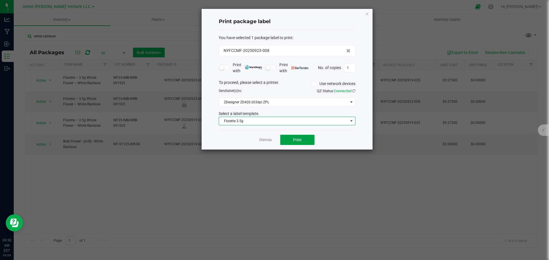
click at [284, 143] on button "Print" at bounding box center [297, 140] width 34 height 10
click at [267, 138] on link "Dismiss" at bounding box center [265, 140] width 12 height 5
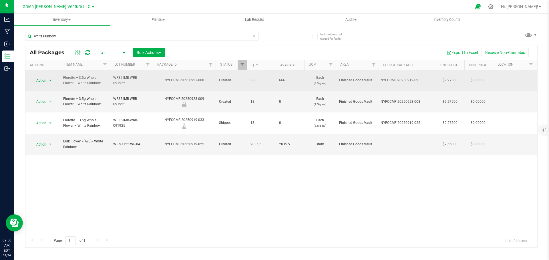
click at [45, 78] on span "Action" at bounding box center [38, 81] width 15 height 8
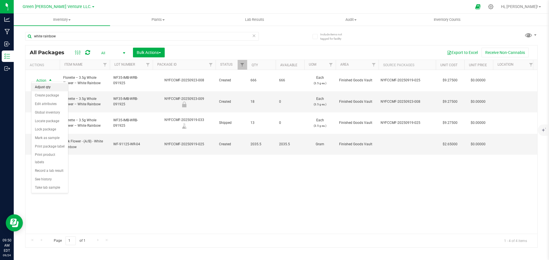
click at [46, 86] on li "Adjust qty" at bounding box center [49, 87] width 37 height 9
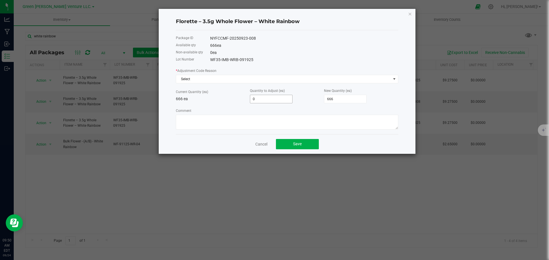
click at [257, 97] on input "0" at bounding box center [271, 99] width 42 height 8
type input "-5"
type input "661"
type input "-5"
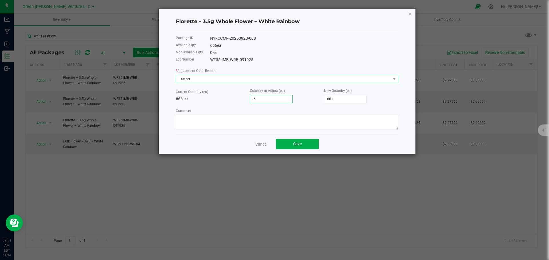
click at [197, 77] on span "Select" at bounding box center [283, 79] width 215 height 8
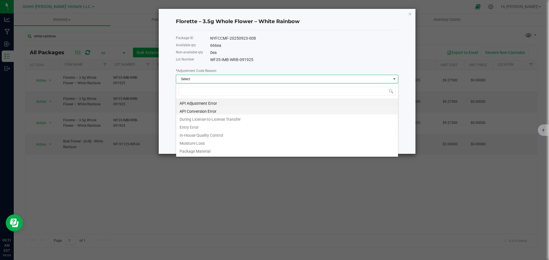
scroll to position [9, 222]
click at [196, 125] on li "Entry Error" at bounding box center [287, 127] width 222 height 8
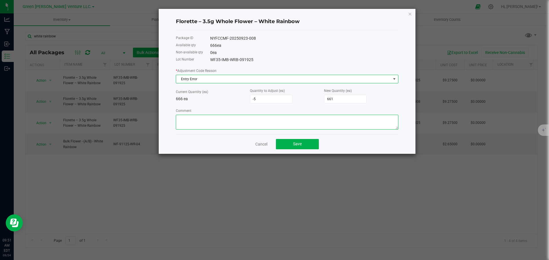
click at [197, 124] on textarea "Comment" at bounding box center [287, 122] width 222 height 15
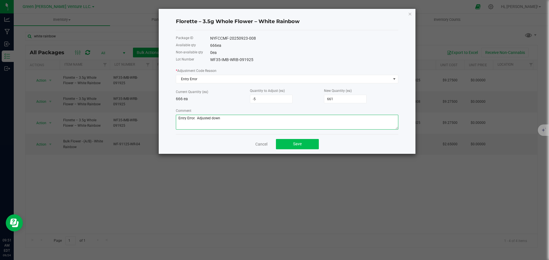
type textarea "Entry Error. Adjusted down"
click at [317, 147] on button "Save" at bounding box center [297, 144] width 43 height 10
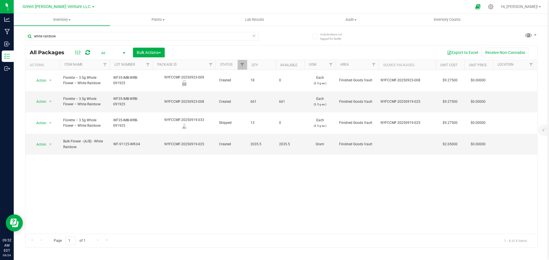
click at [66, 41] on div "white rainbow" at bounding box center [141, 38] width 233 height 13
click at [67, 36] on input "white rainbow" at bounding box center [141, 36] width 233 height 9
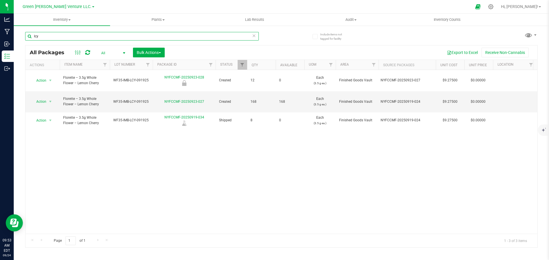
type input "lcy"
click at [83, 135] on div "Action Action Edit attributes Global inventory Locate package Mark as sample Pr…" at bounding box center [280, 152] width 511 height 164
click at [45, 98] on span "Action" at bounding box center [38, 102] width 15 height 8
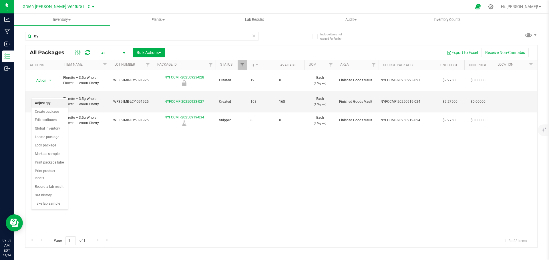
click at [46, 102] on li "Adjust qty" at bounding box center [49, 103] width 37 height 9
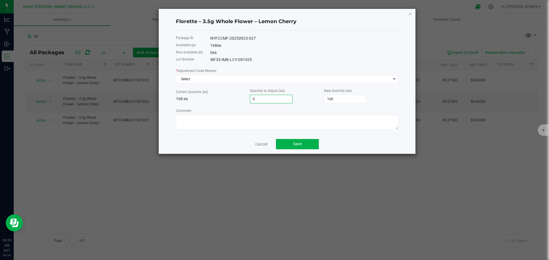
click at [271, 99] on input "0" at bounding box center [271, 99] width 42 height 8
type input "-5"
type input "163"
type input "-5"
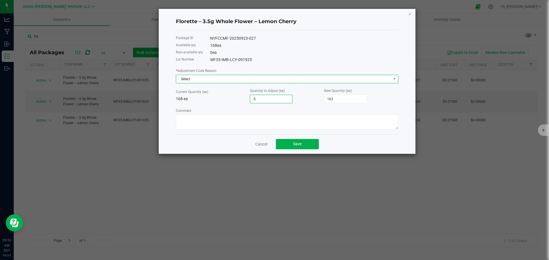
click at [245, 77] on span "Select" at bounding box center [283, 79] width 215 height 8
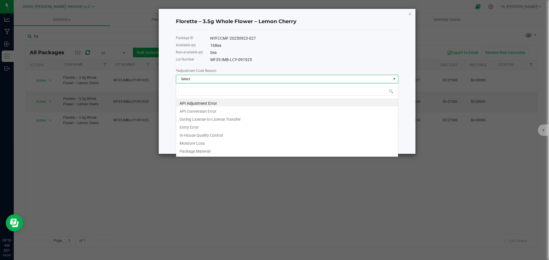
scroll to position [9, 222]
click at [215, 127] on li "Entry Error" at bounding box center [287, 127] width 222 height 8
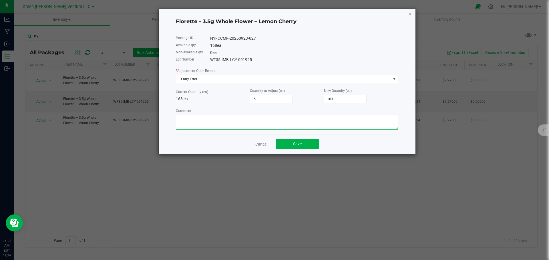
click at [203, 122] on textarea "Comment" at bounding box center [287, 122] width 222 height 15
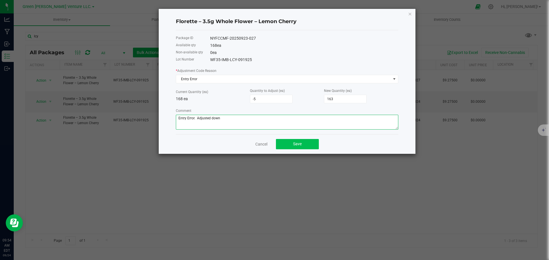
type textarea "Entry Error. Adjusted down"
click at [312, 143] on button "Save" at bounding box center [297, 144] width 43 height 10
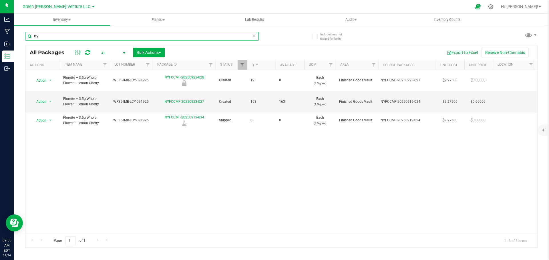
click at [50, 37] on input "lcy" at bounding box center [141, 36] width 233 height 9
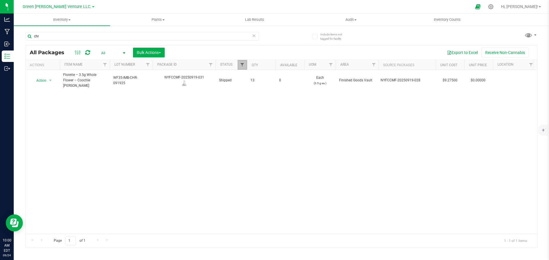
click at [243, 65] on span "Filter" at bounding box center [242, 65] width 5 height 5
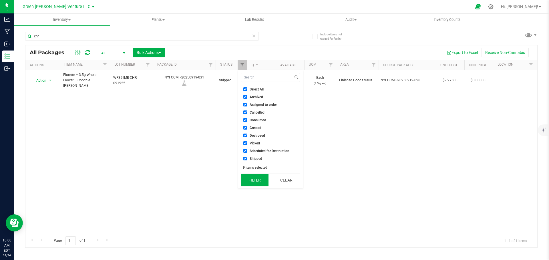
click at [259, 179] on button "Filter" at bounding box center [254, 180] width 27 height 13
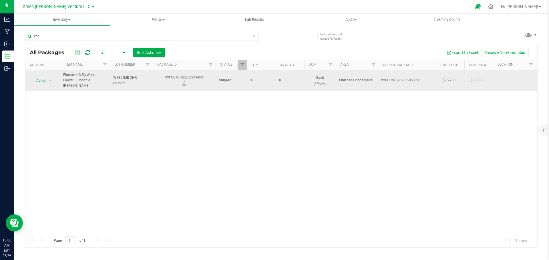
click at [411, 78] on div "NYFCCMF-20250919-028" at bounding box center [406, 80] width 53 height 5
click at [400, 78] on div "NYFCCMF-20250919-028" at bounding box center [406, 80] width 53 height 5
click at [392, 78] on div "NYFCCMF-20250919-028" at bounding box center [406, 80] width 53 height 5
drag, startPoint x: 381, startPoint y: 77, endPoint x: 420, endPoint y: 77, distance: 39.1
click at [420, 78] on div "NYFCCMF-20250919-028" at bounding box center [406, 80] width 53 height 5
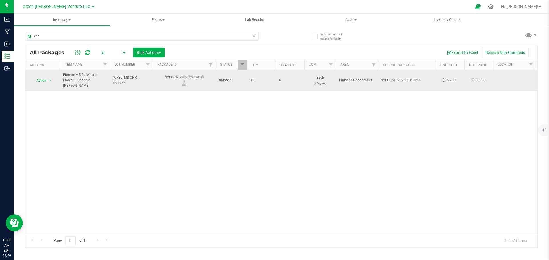
copy div "NYFCCMF-20250919-028"
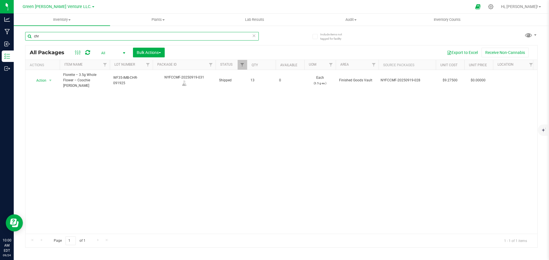
click at [44, 37] on input "chr" at bounding box center [141, 36] width 233 height 9
paste input "NYFCCMF-20250919-028"
type input "NYFCCMF-20250919-028"
drag, startPoint x: 76, startPoint y: 37, endPoint x: 25, endPoint y: 33, distance: 50.7
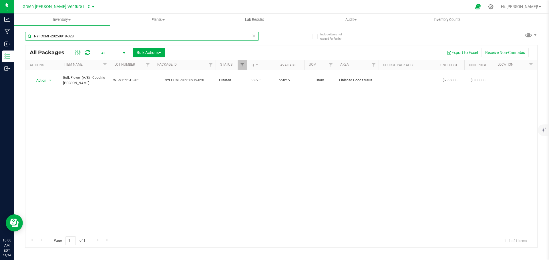
click at [25, 33] on input "NYFCCMF-20250919-028" at bounding box center [141, 36] width 233 height 9
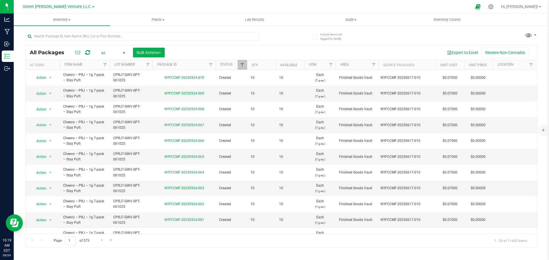
click at [21, 34] on div "Include items not tagged for facility All Packages All Active Only Lab Samples …" at bounding box center [281, 112] width 535 height 174
click at [61, 35] on input "text" at bounding box center [141, 36] width 233 height 9
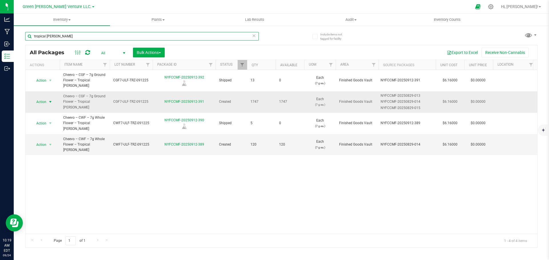
type input "tropical [PERSON_NAME]"
click at [45, 98] on span "Action" at bounding box center [38, 102] width 15 height 8
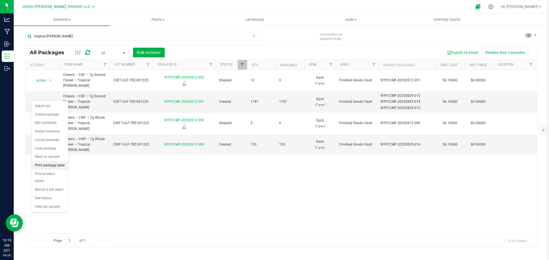
click at [50, 166] on li "Print package label" at bounding box center [49, 165] width 37 height 9
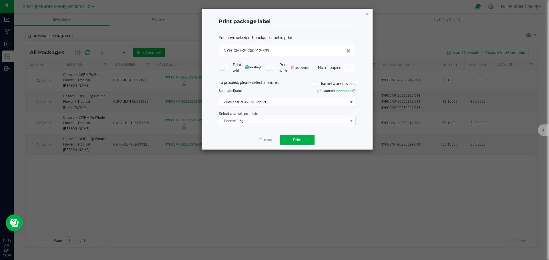
click at [259, 120] on span "Florette 3.5g" at bounding box center [283, 121] width 129 height 8
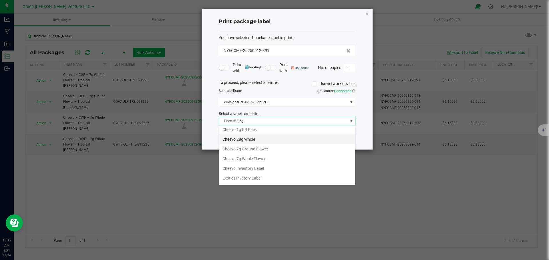
scroll to position [11, 0]
click at [251, 158] on li "Cheevo 7g Ground Flower" at bounding box center [287, 159] width 136 height 10
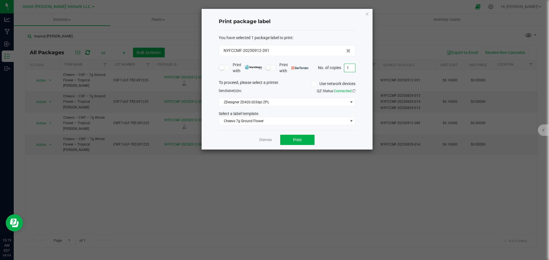
click at [350, 69] on input "1" at bounding box center [349, 68] width 11 height 8
type input "11"
click at [307, 142] on button "Print" at bounding box center [297, 140] width 34 height 10
click at [267, 140] on link "Dismiss" at bounding box center [265, 140] width 12 height 5
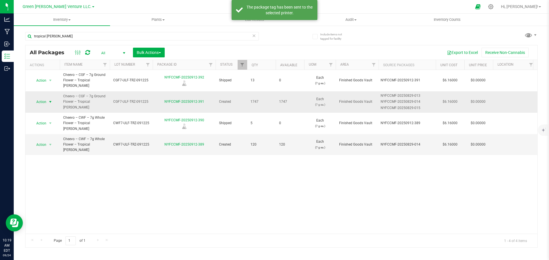
click at [45, 98] on span "Action" at bounding box center [38, 102] width 15 height 8
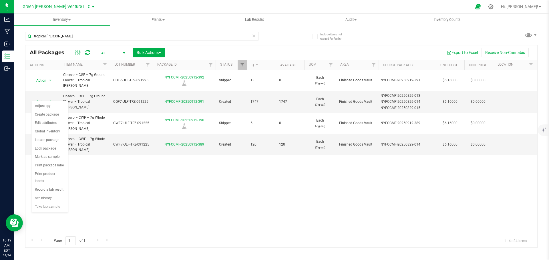
click at [161, 168] on div "Action Action Edit attributes Global inventory Locate package Print package lab…" at bounding box center [280, 152] width 511 height 164
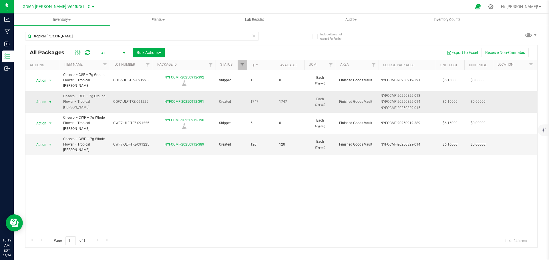
click at [42, 98] on span "Action" at bounding box center [38, 102] width 15 height 8
click at [45, 106] on li "Adjust qty" at bounding box center [49, 106] width 37 height 9
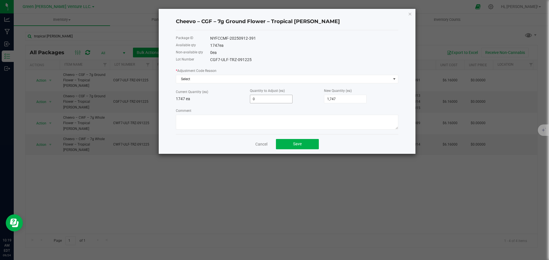
click at [265, 98] on input "0" at bounding box center [271, 99] width 42 height 8
type input "-1"
type input "1,746"
type input "-10"
type input "1,737"
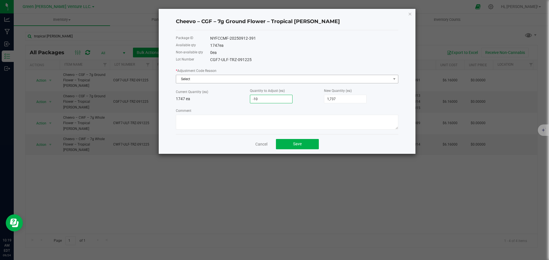
type input "-10"
click at [229, 79] on span "Select" at bounding box center [283, 79] width 215 height 8
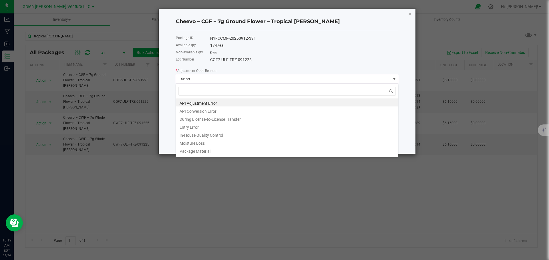
scroll to position [9, 222]
click at [206, 127] on li "Entry Error" at bounding box center [287, 127] width 222 height 8
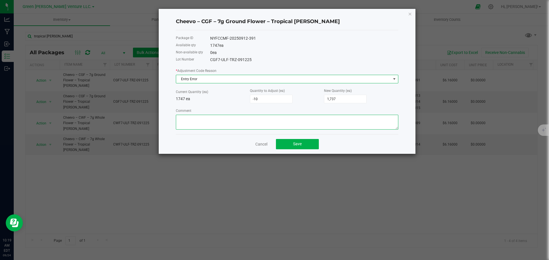
click at [209, 125] on textarea "Comment" at bounding box center [287, 122] width 222 height 15
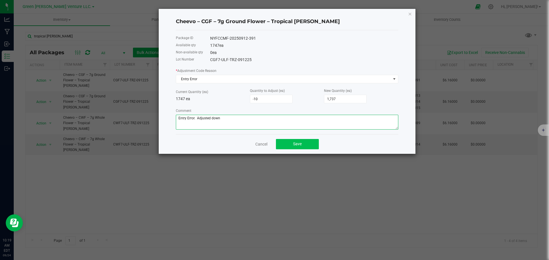
type textarea "Entry Error. Adjusted down"
click at [290, 145] on button "Save" at bounding box center [297, 144] width 43 height 10
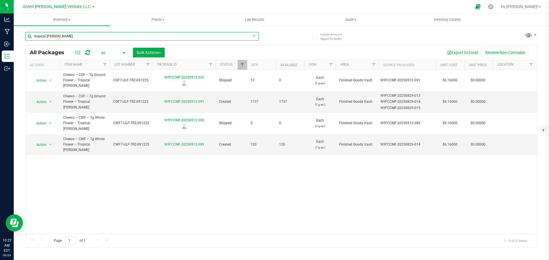
click at [61, 33] on input "tropical [PERSON_NAME]" at bounding box center [141, 36] width 233 height 9
type input "u"
type input "purple wreck"
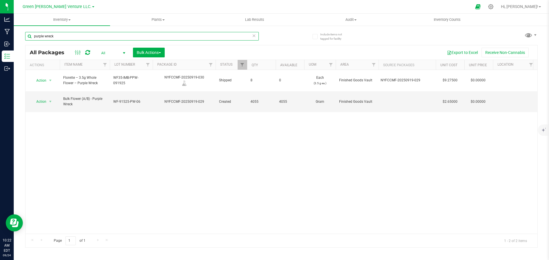
drag, startPoint x: 53, startPoint y: 35, endPoint x: 33, endPoint y: 36, distance: 20.6
click at [33, 36] on input "purple wreck" at bounding box center [141, 36] width 233 height 9
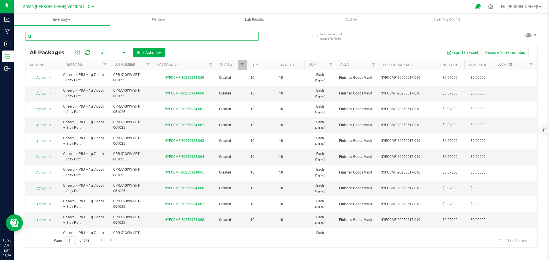
click at [37, 37] on input "text" at bounding box center [141, 36] width 233 height 9
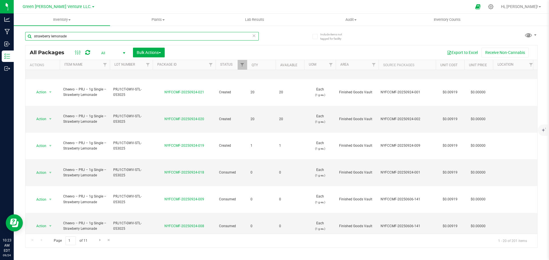
scroll to position [157, 0]
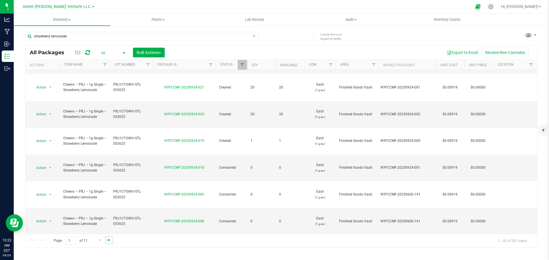
click at [108, 240] on span "Go to the last page" at bounding box center [109, 240] width 5 height 5
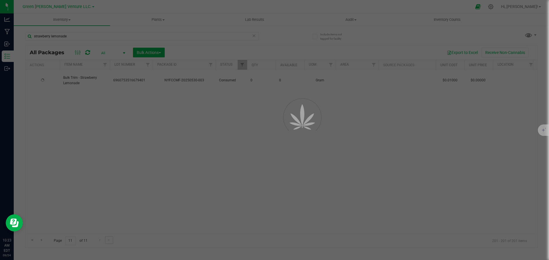
scroll to position [0, 0]
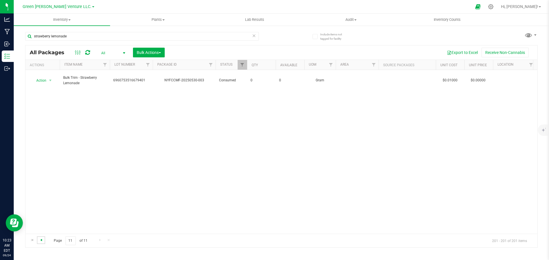
click at [41, 240] on span "Go to the previous page" at bounding box center [41, 240] width 5 height 5
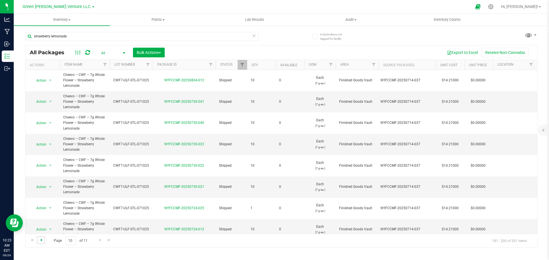
click at [41, 240] on span "Go to the previous page" at bounding box center [41, 240] width 5 height 5
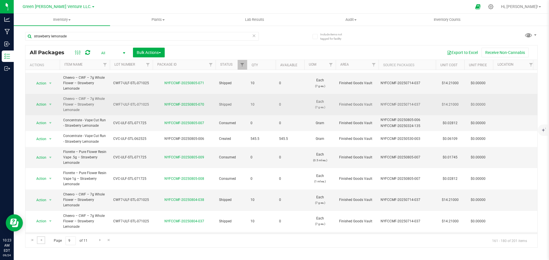
scroll to position [255, 0]
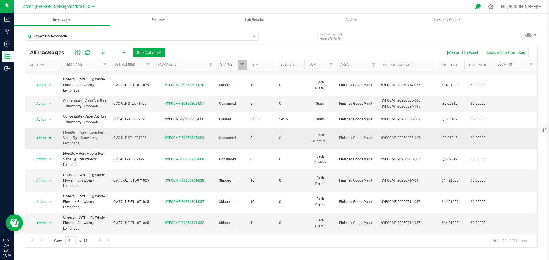
click at [43, 134] on span "Action" at bounding box center [38, 138] width 15 height 8
click at [48, 178] on li "Print package label" at bounding box center [49, 177] width 37 height 9
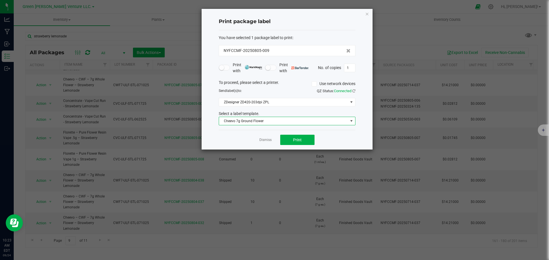
drag, startPoint x: 272, startPoint y: 124, endPoint x: 271, endPoint y: 121, distance: 3.1
click at [272, 123] on span "Cheevo 7g Ground Flower" at bounding box center [283, 121] width 129 height 8
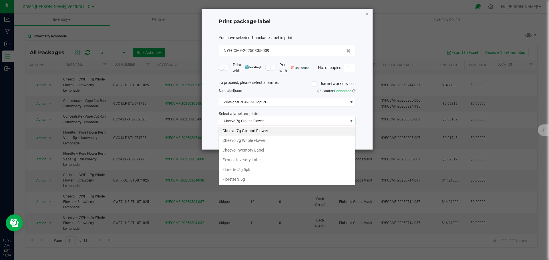
scroll to position [98, 0]
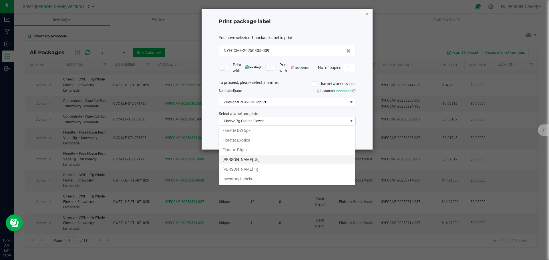
click at [245, 160] on li "[PERSON_NAME] .5g" at bounding box center [287, 160] width 136 height 10
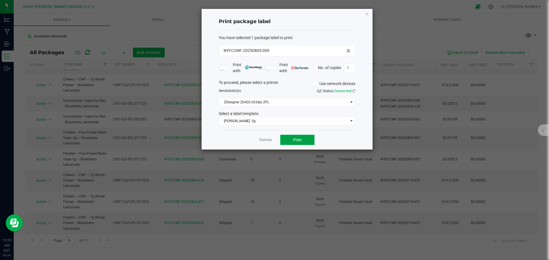
click at [289, 143] on button "Print" at bounding box center [297, 140] width 34 height 10
click at [265, 138] on link "Dismiss" at bounding box center [265, 140] width 12 height 5
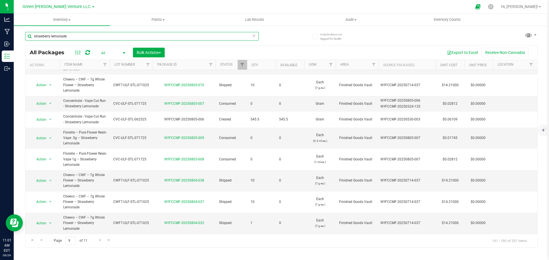
click at [85, 33] on input "strawberry lemonade" at bounding box center [141, 36] width 233 height 9
type input "G"
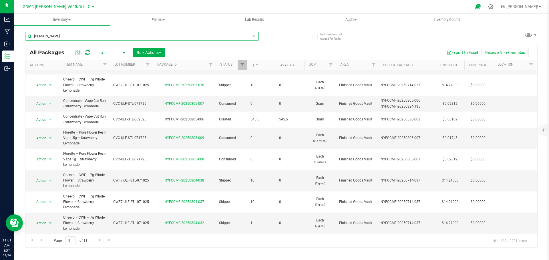
type input "Habibi"
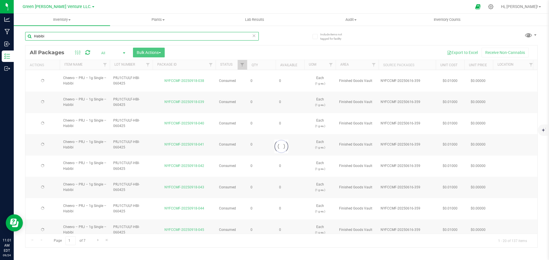
type input "[DATE]"
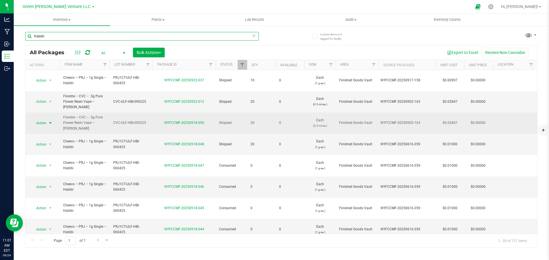
type input "Habibi"
click at [47, 119] on span "Action" at bounding box center [42, 123] width 23 height 8
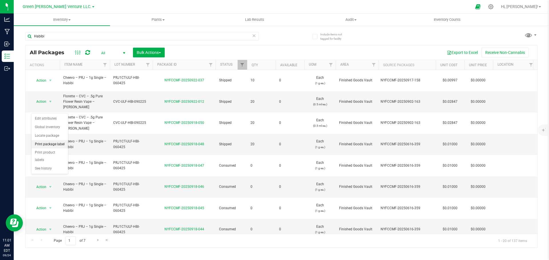
click at [51, 144] on li "Print package label" at bounding box center [49, 144] width 37 height 9
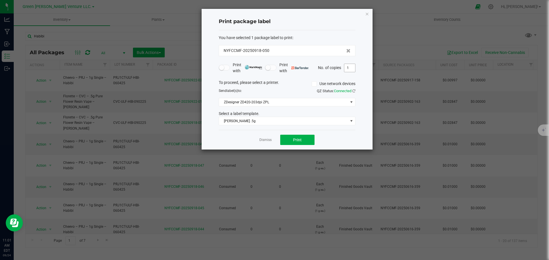
click at [347, 67] on input "1" at bounding box center [349, 68] width 11 height 8
type input "150"
click at [305, 139] on button "Print" at bounding box center [297, 140] width 34 height 10
click at [271, 141] on link "Dismiss" at bounding box center [265, 140] width 12 height 5
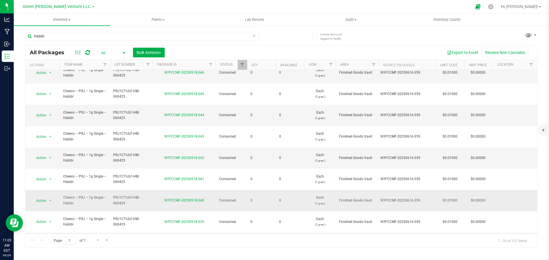
scroll to position [157, 0]
click at [106, 241] on span "Go to the last page" at bounding box center [107, 240] width 5 height 5
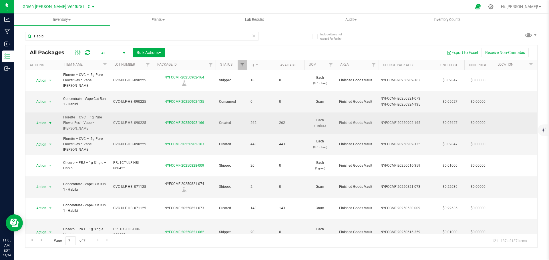
click at [41, 119] on span "Action" at bounding box center [38, 123] width 15 height 8
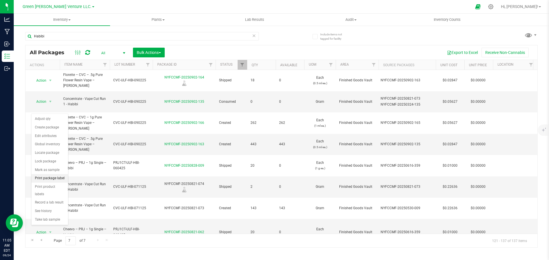
click at [47, 177] on li "Print package label" at bounding box center [49, 178] width 37 height 9
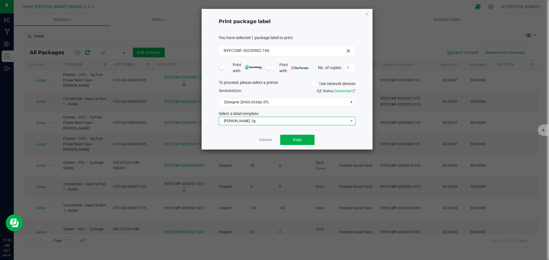
click at [270, 122] on span "[PERSON_NAME] .5g" at bounding box center [283, 121] width 129 height 8
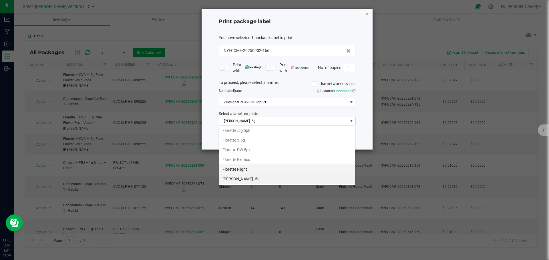
scroll to position [98, 0]
click at [246, 167] on li "[PERSON_NAME] 1g" at bounding box center [287, 170] width 136 height 10
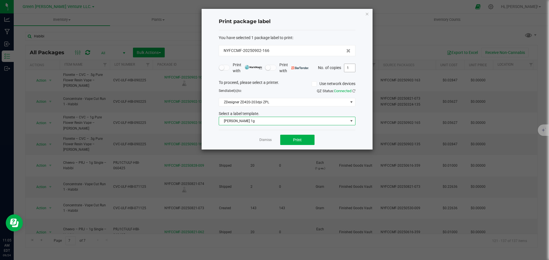
click at [352, 67] on input "1" at bounding box center [349, 68] width 11 height 8
click at [302, 139] on button "Print" at bounding box center [297, 140] width 34 height 10
click at [351, 64] on input "1" at bounding box center [349, 68] width 11 height 8
type input "149"
click at [307, 138] on button "Print" at bounding box center [297, 140] width 34 height 10
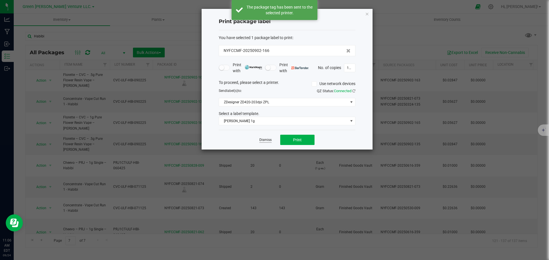
click at [269, 140] on link "Dismiss" at bounding box center [265, 140] width 12 height 5
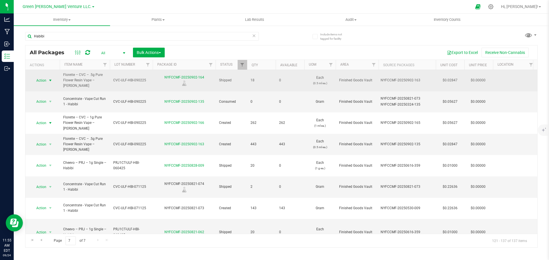
click at [45, 79] on span "Action" at bounding box center [38, 81] width 15 height 8
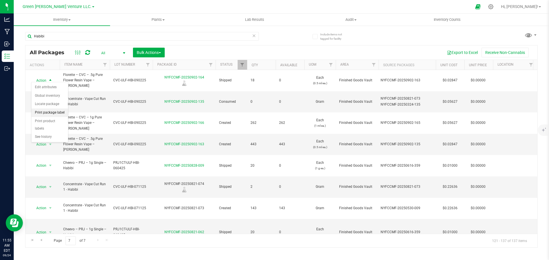
click at [53, 113] on li "Print package label" at bounding box center [49, 113] width 37 height 9
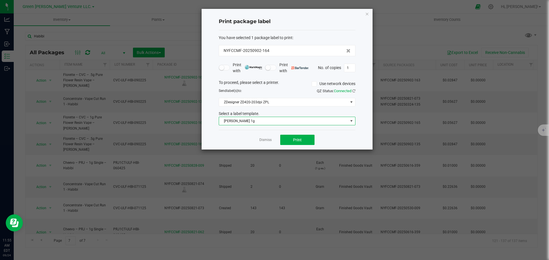
click at [296, 118] on span "[PERSON_NAME] 1g" at bounding box center [283, 121] width 129 height 8
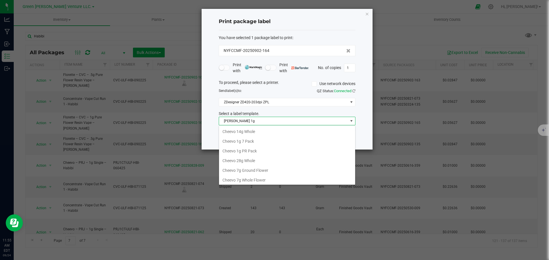
scroll to position [9, 137]
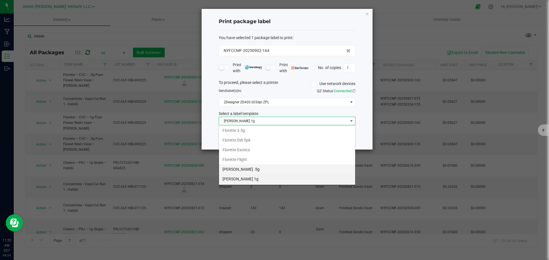
click at [259, 166] on li "[PERSON_NAME] .5g" at bounding box center [287, 170] width 136 height 10
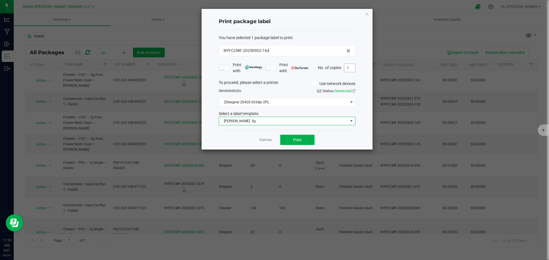
click at [347, 70] on input "1" at bounding box center [349, 68] width 11 height 8
type input "150"
click at [300, 139] on span "Print" at bounding box center [297, 140] width 9 height 5
click at [262, 139] on link "Dismiss" at bounding box center [265, 140] width 12 height 5
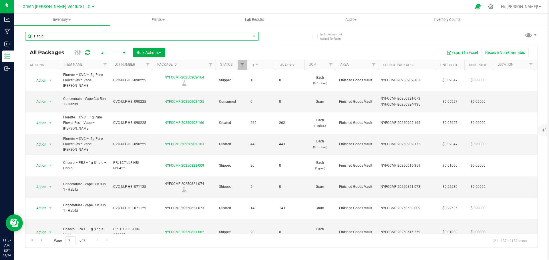
drag, startPoint x: 70, startPoint y: 34, endPoint x: 21, endPoint y: 44, distance: 50.4
click at [21, 44] on div "Include items not tagged for facility Habibi All Packages All Active Only Lab S…" at bounding box center [281, 112] width 535 height 174
type input "blue zushi"
click at [16, 40] on div "Include items not tagged for facility blue zushi All Packages All Active Only L…" at bounding box center [281, 112] width 535 height 174
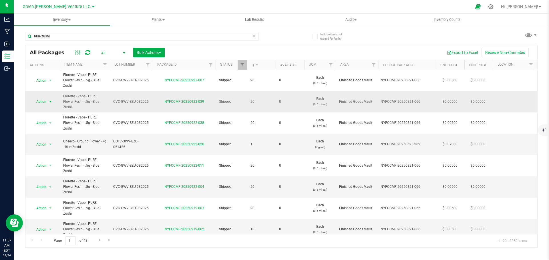
click at [45, 101] on span "Action" at bounding box center [38, 102] width 15 height 8
click at [50, 135] on li "Print package label" at bounding box center [49, 137] width 37 height 9
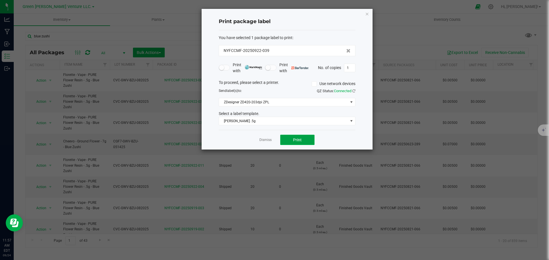
click at [293, 138] on span "Print" at bounding box center [297, 140] width 9 height 5
click at [265, 143] on app-cancel-button "Dismiss" at bounding box center [265, 140] width 12 height 6
click at [266, 140] on link "Dismiss" at bounding box center [265, 140] width 12 height 5
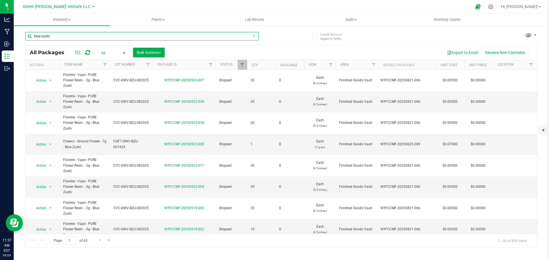
drag, startPoint x: 65, startPoint y: 36, endPoint x: 19, endPoint y: 42, distance: 45.8
click at [19, 42] on div "Include items not tagged for facility blue zushi All Packages All Active Only L…" at bounding box center [281, 112] width 535 height 174
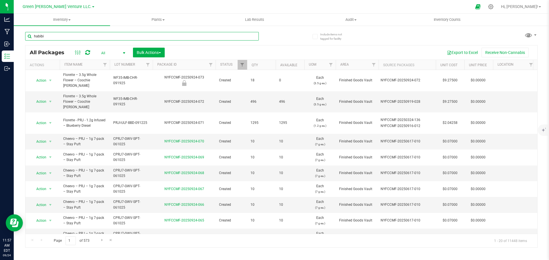
type input "habibi"
click at [19, 46] on div "Include items not tagged for facility habibi All Packages All Active Only Lab S…" at bounding box center [281, 112] width 535 height 174
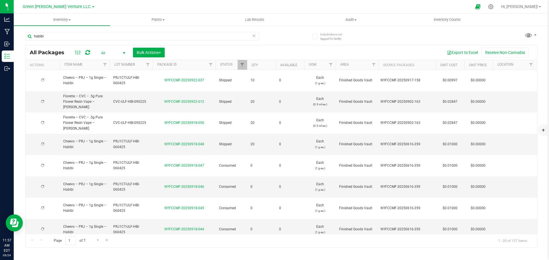
type input "[DATE]"
click at [48, 98] on span "select" at bounding box center [50, 102] width 7 height 8
click at [54, 130] on li "Print package label" at bounding box center [49, 128] width 37 height 9
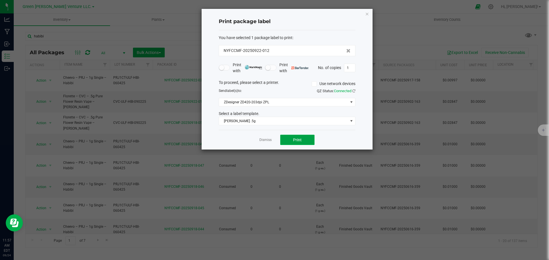
click at [293, 140] on button "Print" at bounding box center [297, 140] width 34 height 10
click at [347, 68] on input "1" at bounding box center [349, 68] width 11 height 8
type input "150"
click at [303, 141] on button "Print" at bounding box center [297, 140] width 34 height 10
